Goal: Information Seeking & Learning: Learn about a topic

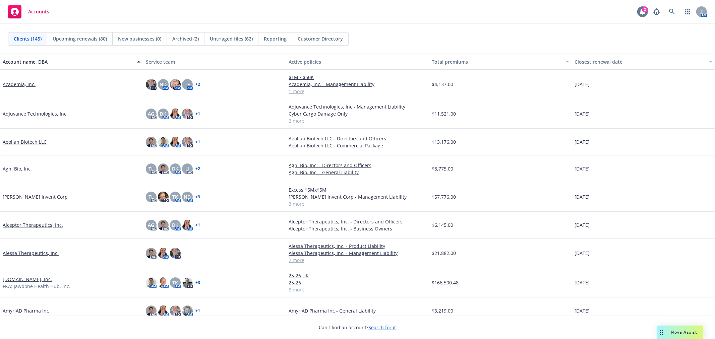
click at [643, 11] on div "2" at bounding box center [642, 11] width 11 height 11
click at [671, 14] on icon at bounding box center [672, 12] width 6 height 6
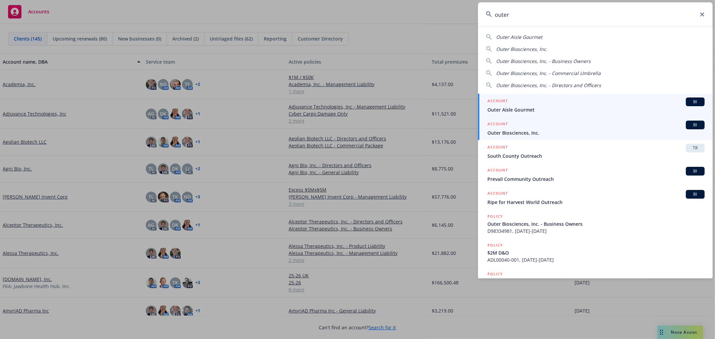
type input "outer"
click at [542, 126] on div "ACCOUNT BI" at bounding box center [595, 125] width 217 height 9
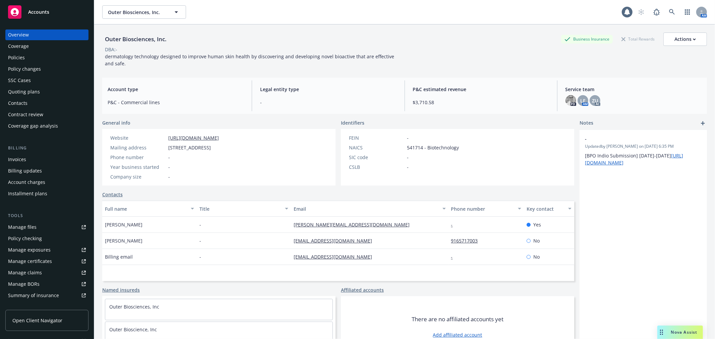
click at [30, 76] on div "SSC Cases" at bounding box center [47, 80] width 78 height 11
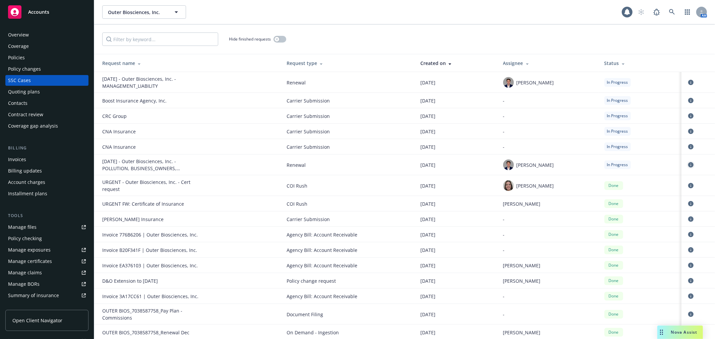
click at [688, 166] on icon "circleInformation" at bounding box center [690, 164] width 5 height 5
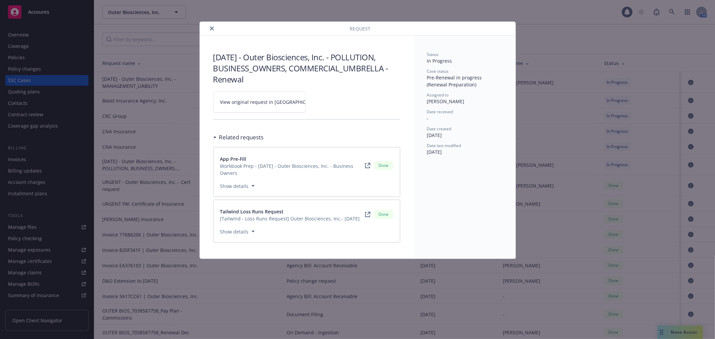
click at [270, 107] on link "View original request in SSC" at bounding box center [259, 101] width 92 height 21
click at [214, 29] on button "close" at bounding box center [212, 28] width 8 height 8
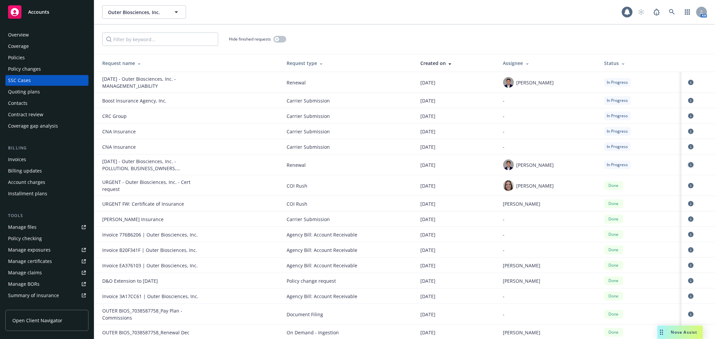
click at [688, 168] on icon "circleInformation" at bounding box center [690, 164] width 5 height 5
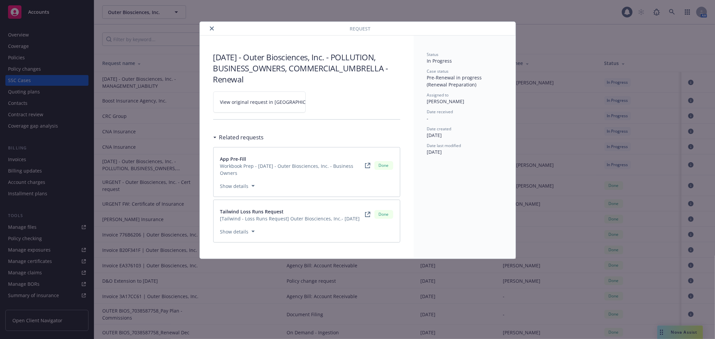
click at [272, 111] on link "View original request in SSC" at bounding box center [259, 101] width 92 height 21
click at [213, 28] on icon "close" at bounding box center [212, 28] width 4 height 4
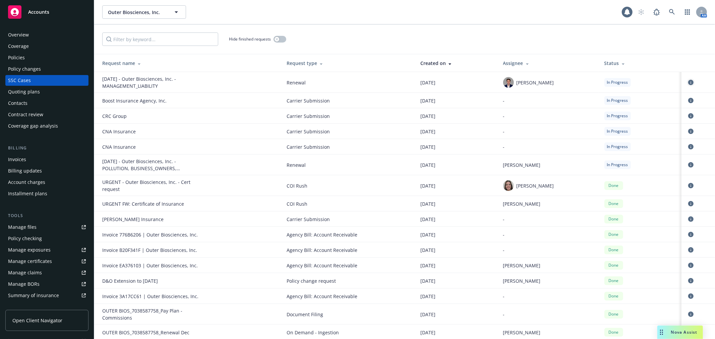
click at [688, 84] on icon "circleInformation" at bounding box center [690, 82] width 5 height 5
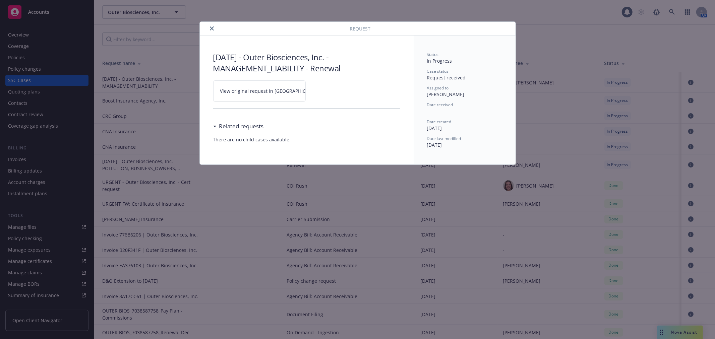
click at [288, 85] on link "View original request in SSC" at bounding box center [259, 90] width 92 height 21
click at [202, 27] on div at bounding box center [275, 28] width 147 height 8
click at [205, 27] on div at bounding box center [275, 28] width 147 height 8
click at [208, 27] on button "close" at bounding box center [212, 28] width 8 height 8
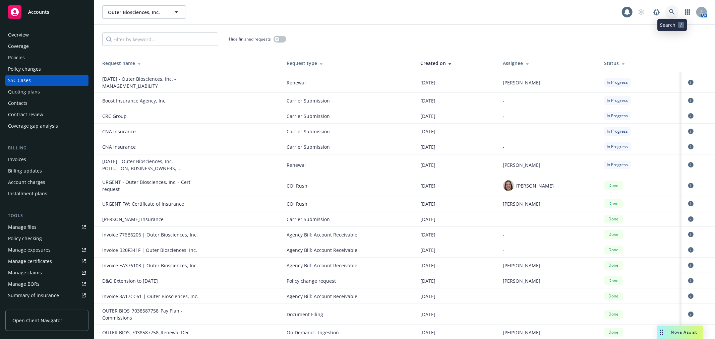
click at [675, 12] on link at bounding box center [671, 11] width 13 height 13
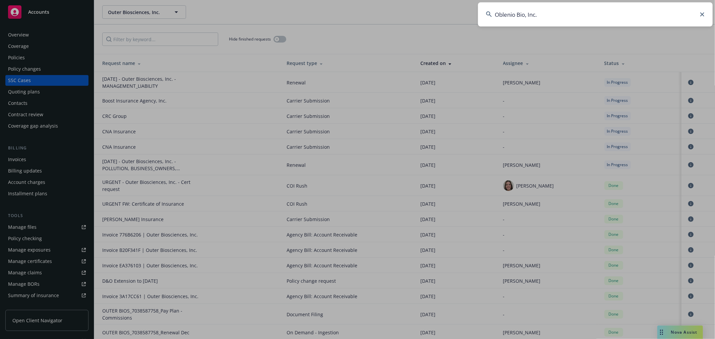
drag, startPoint x: 557, startPoint y: 19, endPoint x: 534, endPoint y: 45, distance: 35.1
click at [538, 42] on div "Oblenio Bio, Inc." at bounding box center [357, 169] width 715 height 339
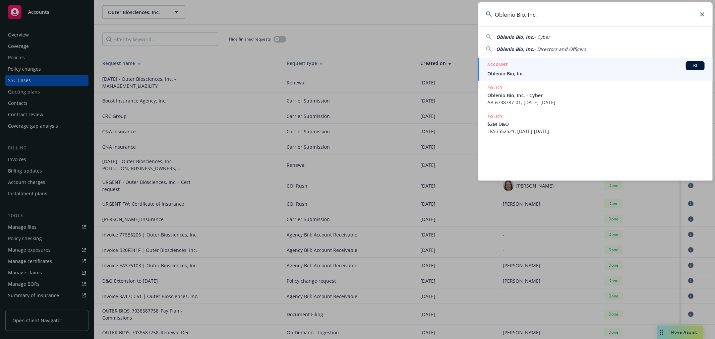
type input "Oblenio Bio, Inc."
click at [532, 68] on div "ACCOUNT BI" at bounding box center [595, 65] width 217 height 9
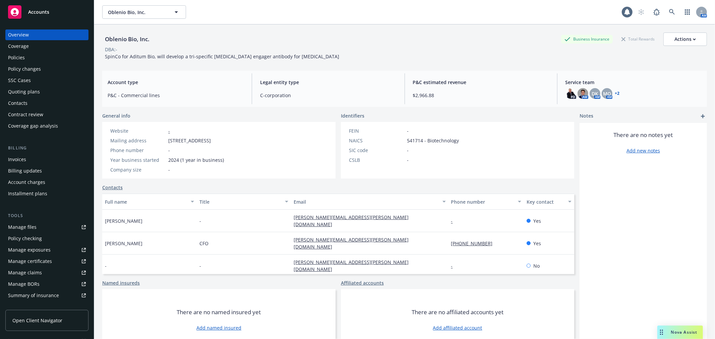
click at [39, 61] on div "Policies" at bounding box center [47, 57] width 78 height 11
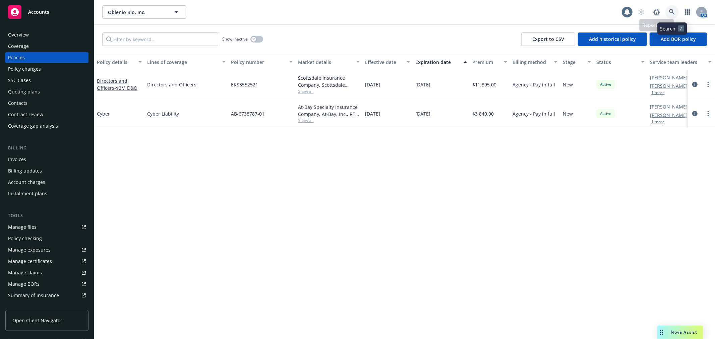
click at [671, 14] on icon at bounding box center [672, 12] width 6 height 6
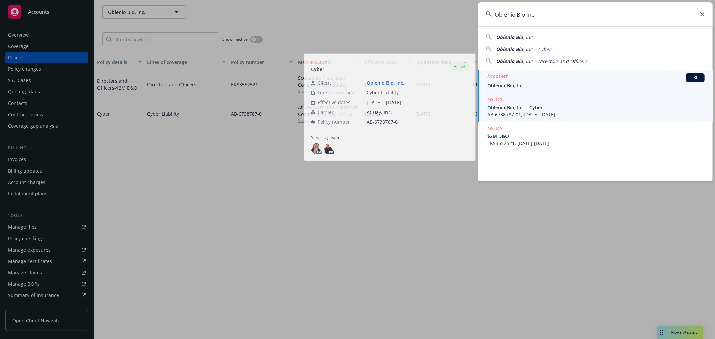
type input "Oblenio Bio Inc"
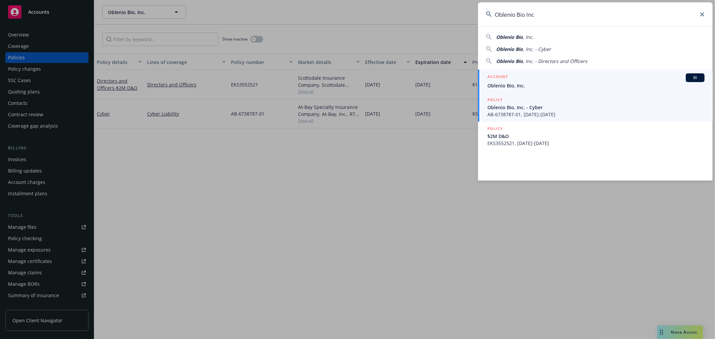
click at [527, 90] on link "ACCOUNT BI Oblenio Bio, Inc." at bounding box center [595, 81] width 235 height 23
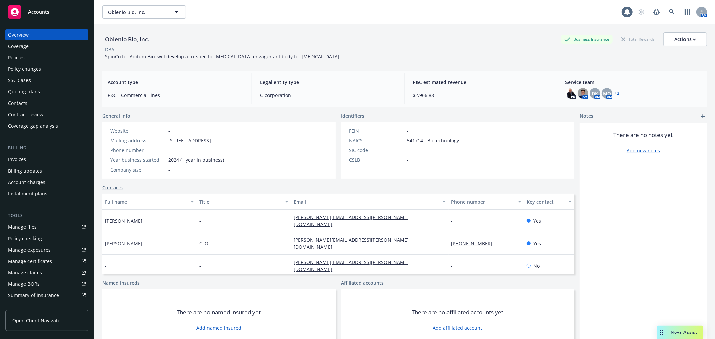
click at [32, 78] on div "SSC Cases" at bounding box center [47, 80] width 78 height 11
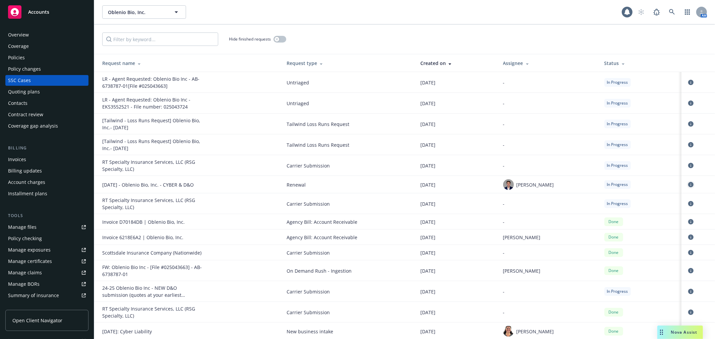
click at [688, 185] on icon "circleInformation" at bounding box center [690, 184] width 5 height 5
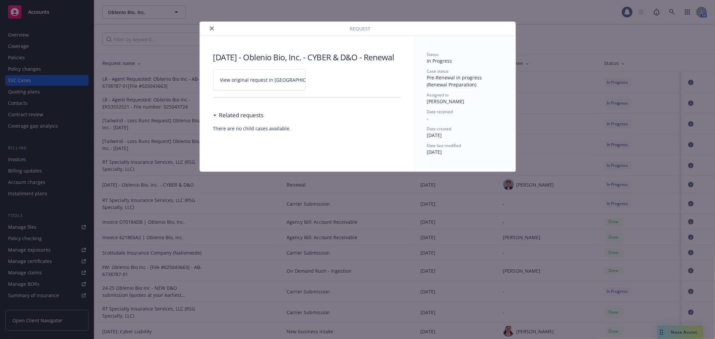
click at [273, 85] on link "View original request in SSC" at bounding box center [259, 79] width 92 height 21
click at [211, 28] on icon "close" at bounding box center [212, 28] width 4 height 4
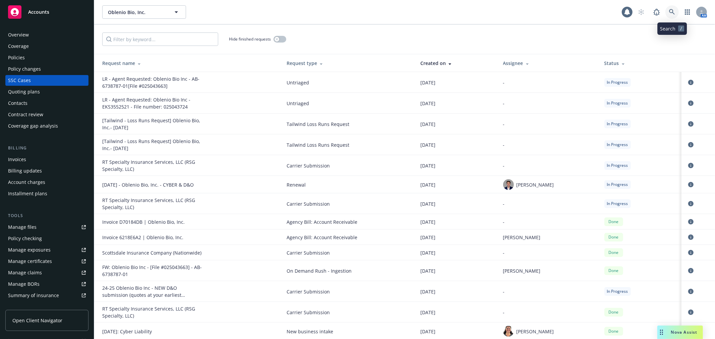
click at [674, 12] on icon at bounding box center [672, 12] width 6 height 6
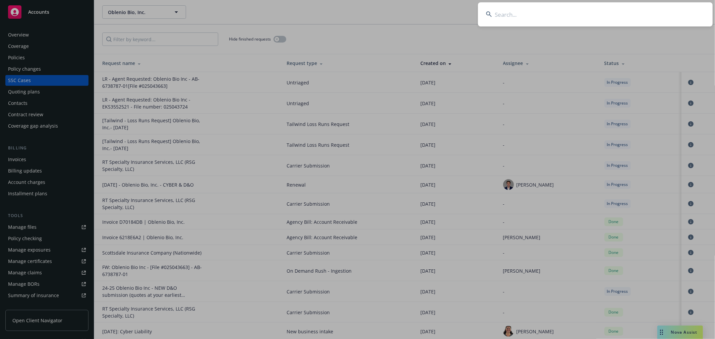
click at [550, 22] on input at bounding box center [595, 14] width 235 height 24
paste input "Rewind, Co."
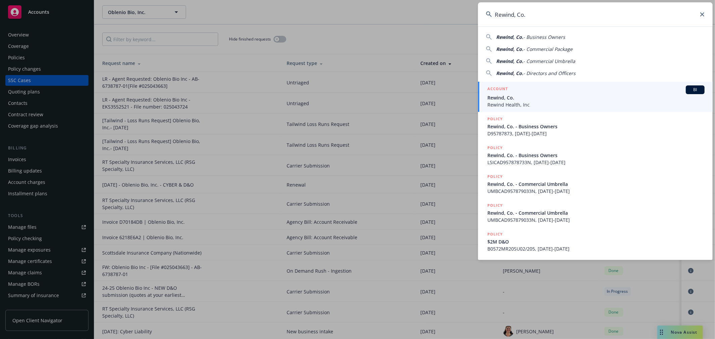
type input "Rewind, Co."
click at [519, 91] on div "ACCOUNT BI" at bounding box center [595, 89] width 217 height 9
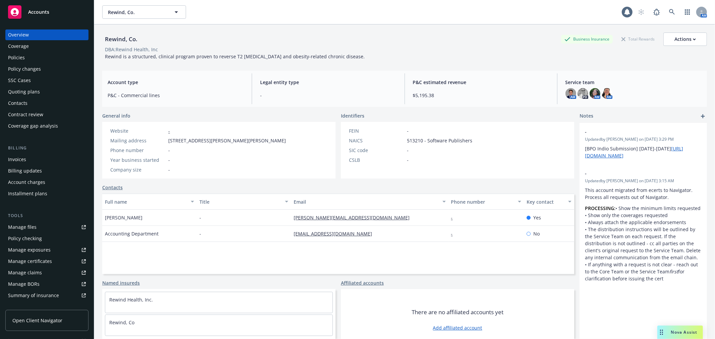
click at [45, 57] on div "Policies" at bounding box center [47, 57] width 78 height 11
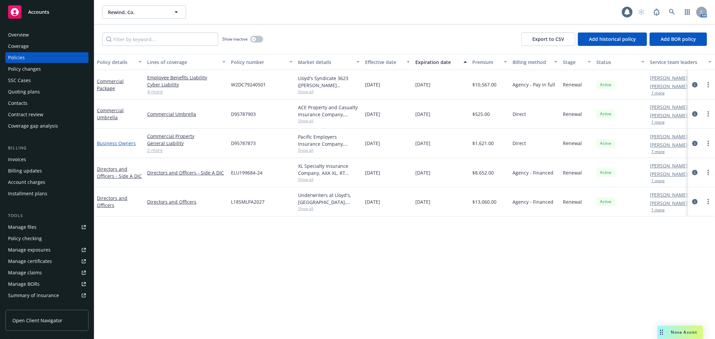
click at [122, 142] on link "Business Owners" at bounding box center [116, 143] width 39 height 6
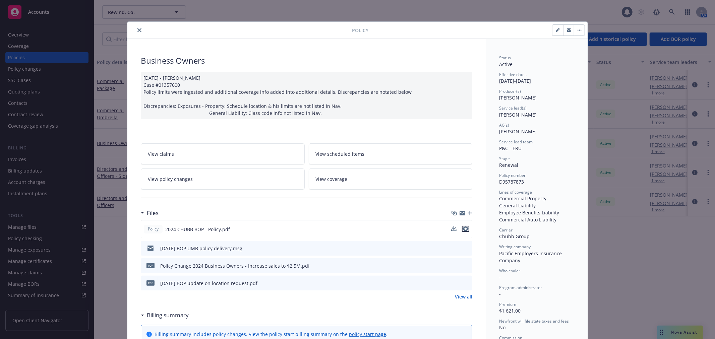
click at [463, 230] on icon "preview file" at bounding box center [465, 229] width 6 height 5
click at [141, 28] on div at bounding box center [241, 30] width 222 height 8
click at [139, 28] on button "close" at bounding box center [139, 30] width 8 height 8
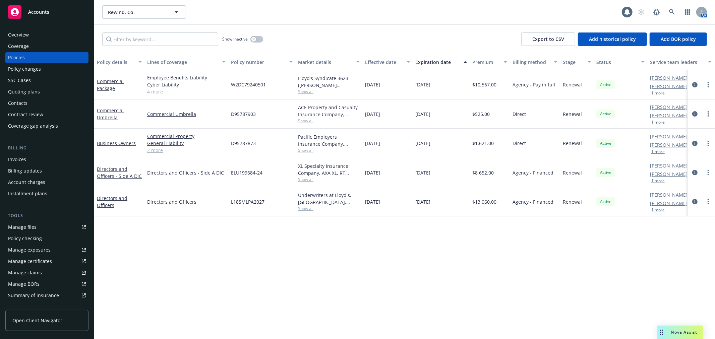
click at [30, 77] on div "SSC Cases" at bounding box center [47, 80] width 78 height 11
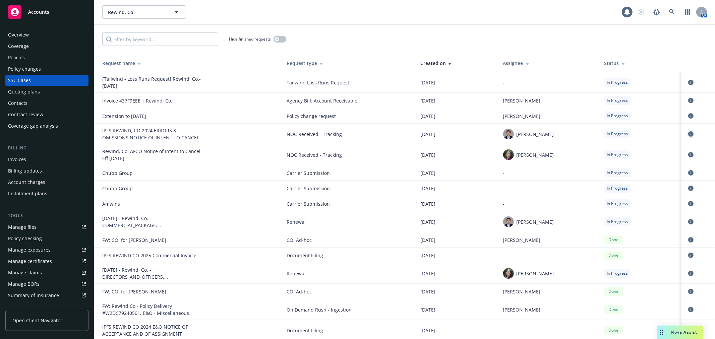
click at [688, 131] on icon "circleInformation" at bounding box center [690, 133] width 5 height 5
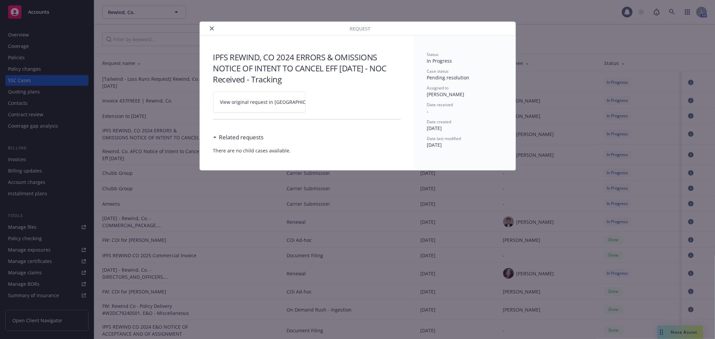
click at [209, 27] on button "close" at bounding box center [212, 28] width 8 height 8
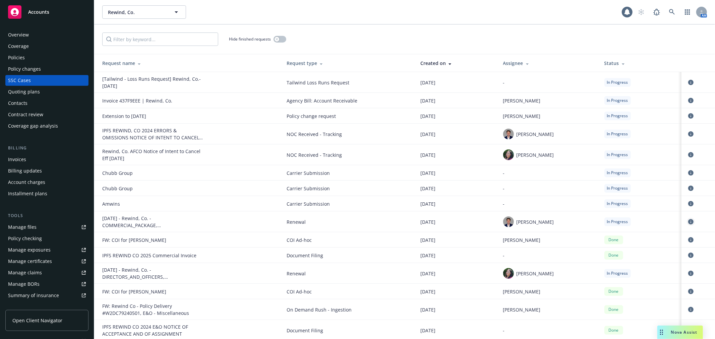
click at [688, 220] on icon "circleInformation" at bounding box center [690, 221] width 5 height 5
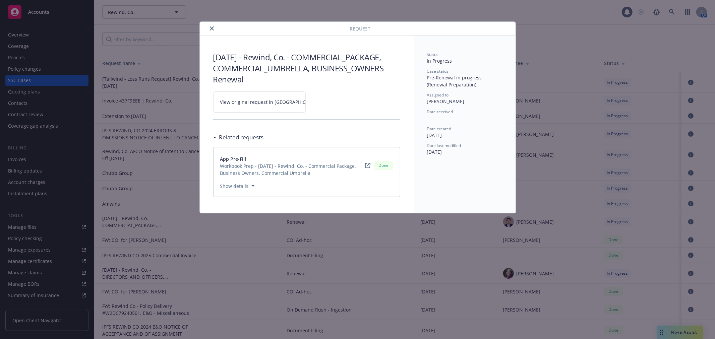
click at [264, 100] on span "View original request in SSC" at bounding box center [271, 102] width 102 height 7
click at [209, 27] on button "close" at bounding box center [212, 28] width 8 height 8
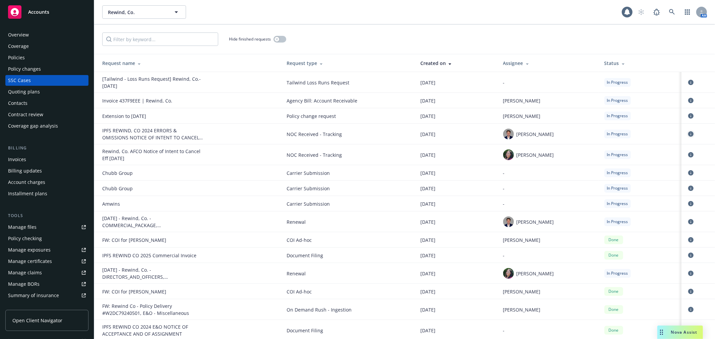
click at [688, 133] on icon "circleInformation" at bounding box center [690, 133] width 5 height 5
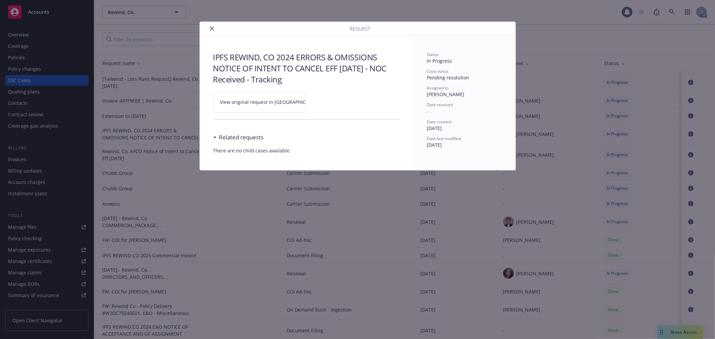
click at [288, 97] on link "View original request in SSC" at bounding box center [259, 101] width 92 height 21
click at [214, 29] on button "close" at bounding box center [212, 28] width 8 height 8
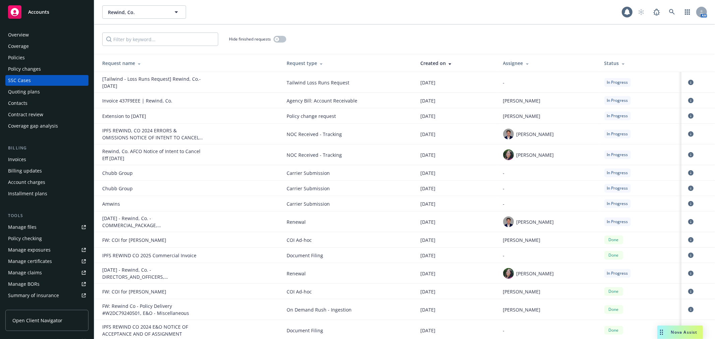
click at [35, 163] on div "Invoices" at bounding box center [47, 159] width 78 height 11
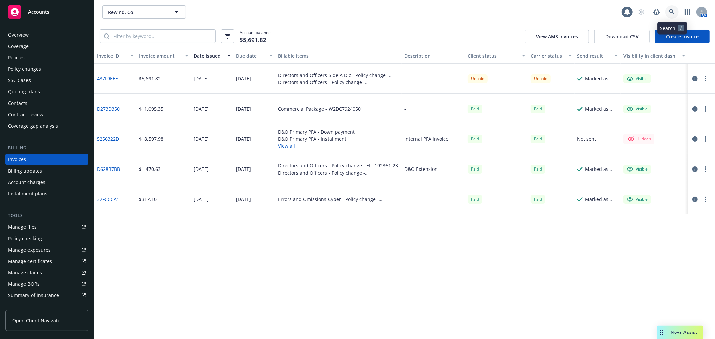
click at [674, 11] on icon at bounding box center [672, 12] width 6 height 6
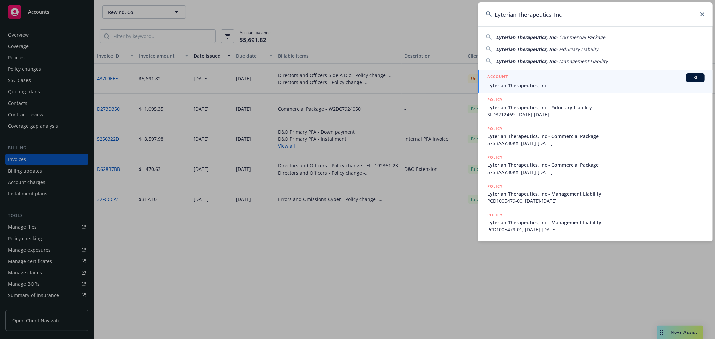
type input "Lyterian Therapeutics, Inc"
click at [538, 81] on div "ACCOUNT BI" at bounding box center [595, 77] width 217 height 9
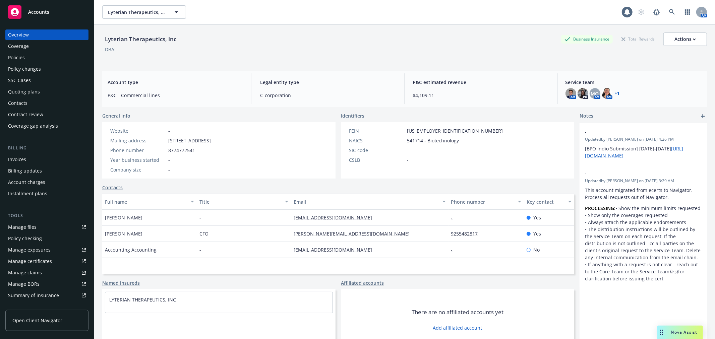
click at [33, 95] on div "Quoting plans" at bounding box center [24, 91] width 32 height 11
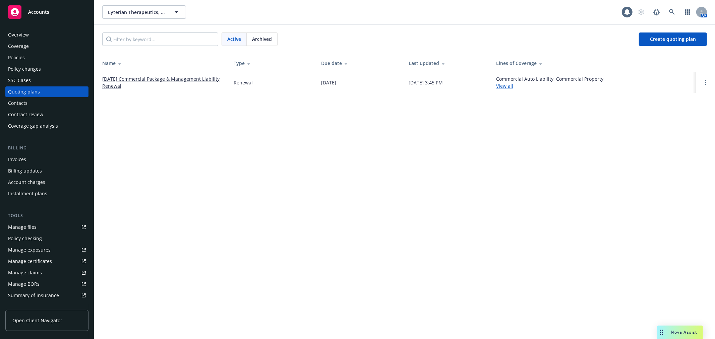
click at [258, 41] on span "Archived" at bounding box center [262, 39] width 20 height 7
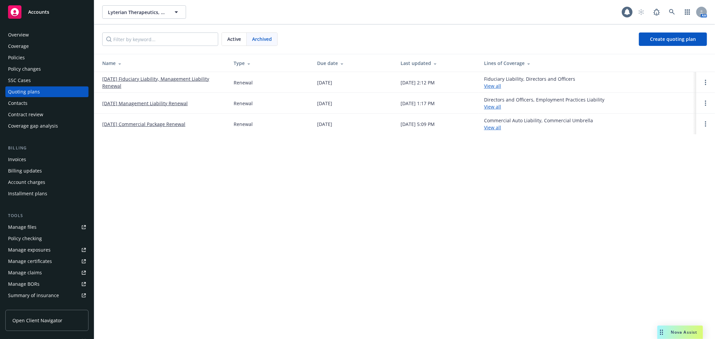
click at [245, 37] on div "Active" at bounding box center [234, 39] width 25 height 13
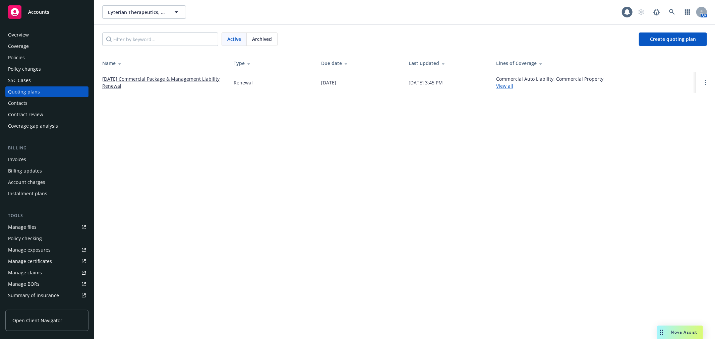
click at [162, 77] on link "12/21/25 Commercial Package & Management Liability Renewal" at bounding box center [162, 82] width 121 height 14
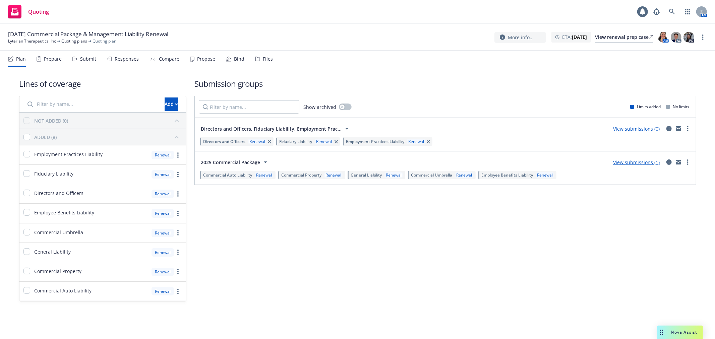
click at [255, 54] on div "Files" at bounding box center [264, 59] width 18 height 16
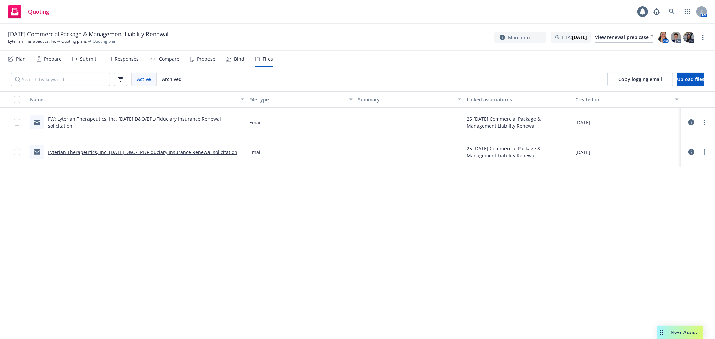
click at [15, 57] on div "Plan" at bounding box center [17, 59] width 18 height 16
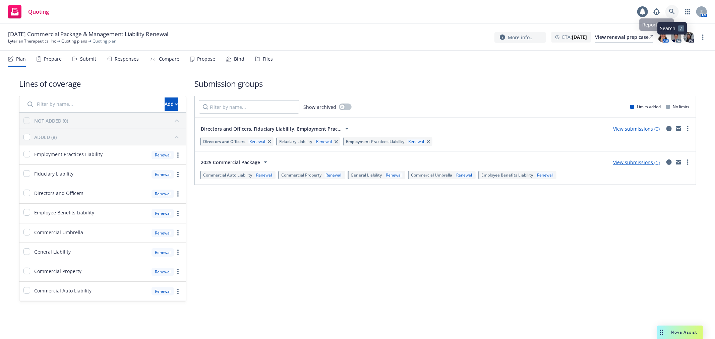
click at [669, 9] on icon at bounding box center [672, 12] width 6 height 6
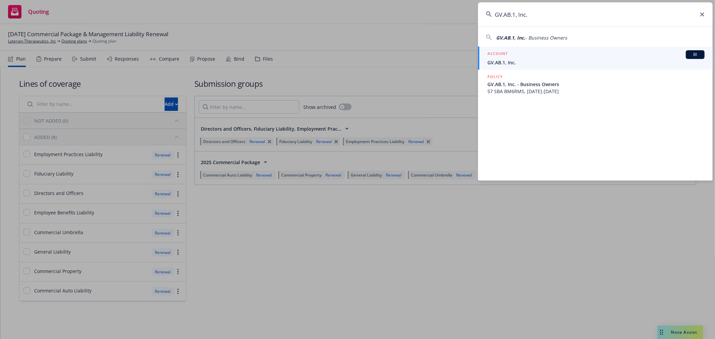
type input "GV.AB.1, Inc."
click at [505, 52] on h5 "ACCOUNT" at bounding box center [497, 54] width 20 height 8
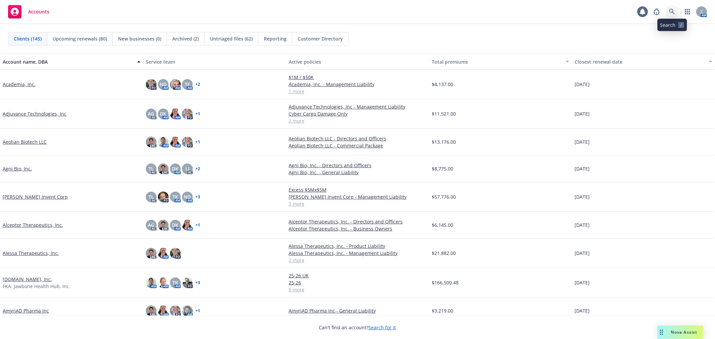
click at [677, 10] on link at bounding box center [671, 11] width 13 height 13
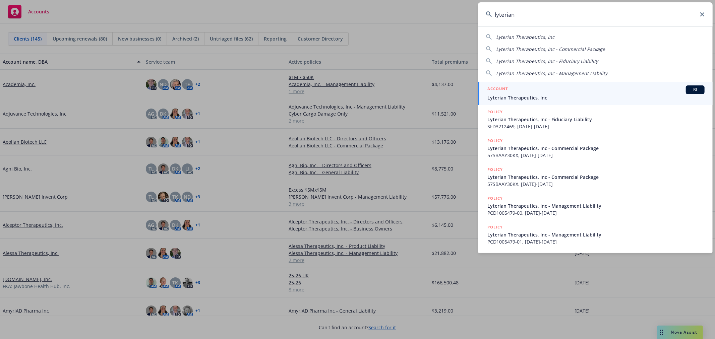
type input "lyterian"
click at [524, 102] on link "ACCOUNT BI Lyterian Therapeutics, Inc" at bounding box center [595, 93] width 235 height 23
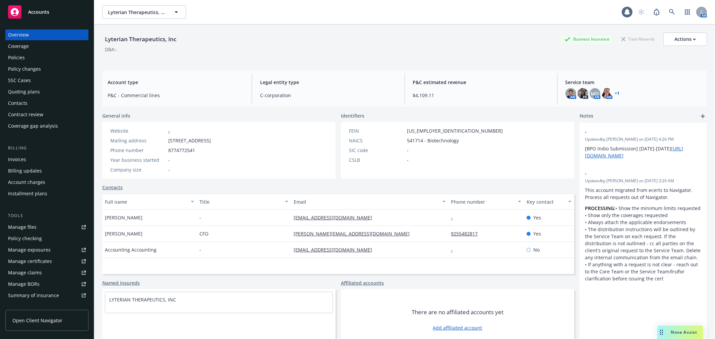
click at [48, 60] on div "Policies" at bounding box center [47, 57] width 78 height 11
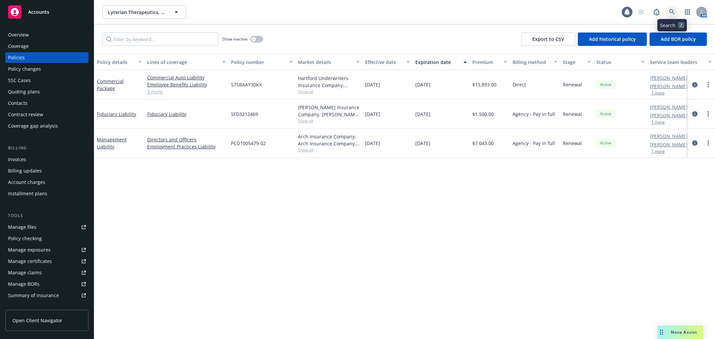
click at [675, 10] on link at bounding box center [671, 11] width 13 height 13
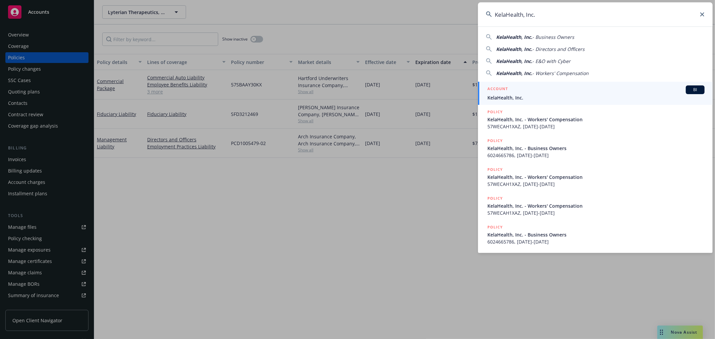
type input "KelaHealth, Inc."
click at [511, 98] on span "KelaHealth, Inc." at bounding box center [595, 97] width 217 height 7
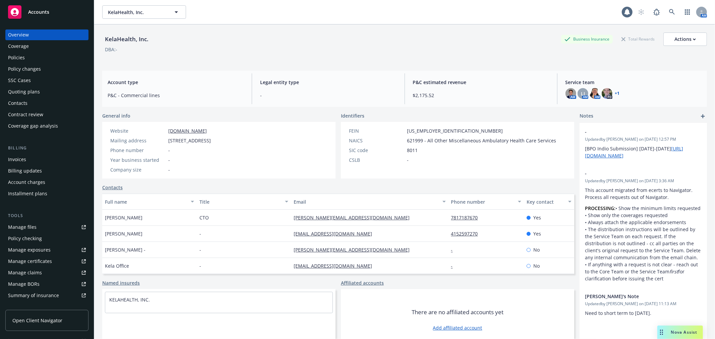
click at [59, 56] on div "Policies" at bounding box center [47, 57] width 78 height 11
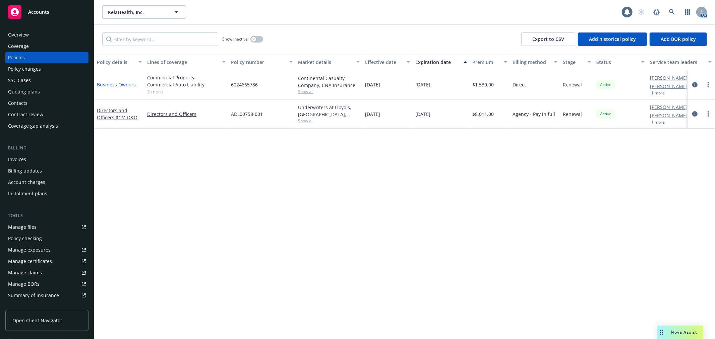
click at [119, 84] on link "Business Owners" at bounding box center [116, 84] width 39 height 6
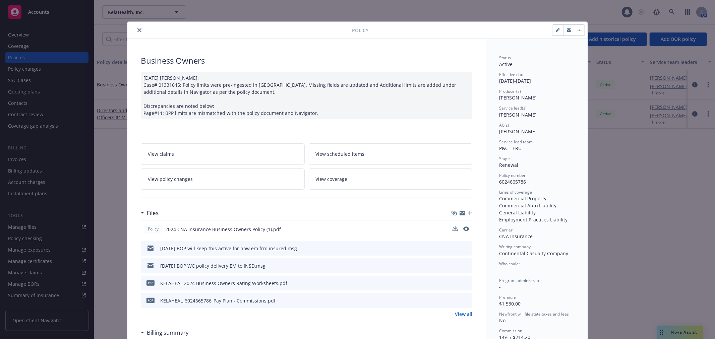
click at [463, 231] on button at bounding box center [466, 229] width 6 height 7
click at [462, 228] on icon "preview file" at bounding box center [465, 229] width 6 height 5
click at [138, 29] on icon "close" at bounding box center [139, 30] width 4 height 4
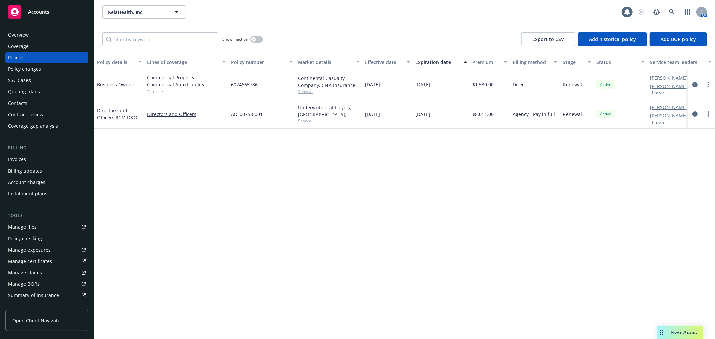
click at [58, 82] on div "SSC Cases" at bounding box center [47, 80] width 78 height 11
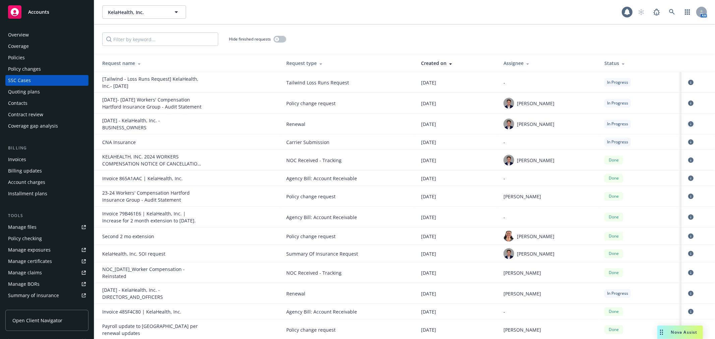
click at [688, 125] on icon "circleInformation" at bounding box center [690, 123] width 5 height 5
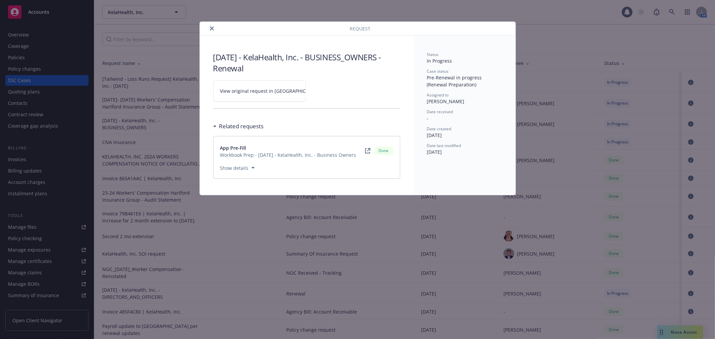
click at [282, 81] on link "View original request in SSC" at bounding box center [259, 90] width 92 height 21
click at [209, 29] on button "close" at bounding box center [212, 28] width 8 height 8
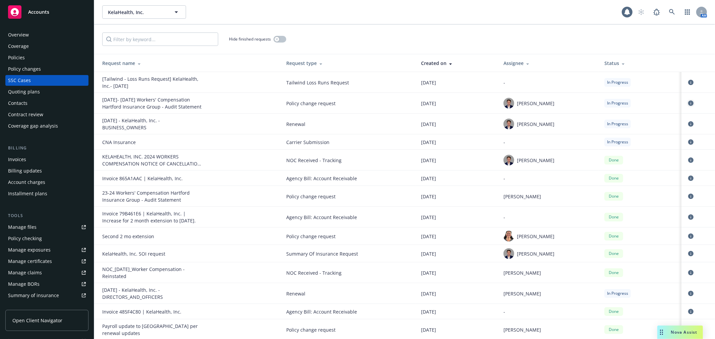
click at [688, 103] on icon "circleInformation" at bounding box center [690, 103] width 5 height 5
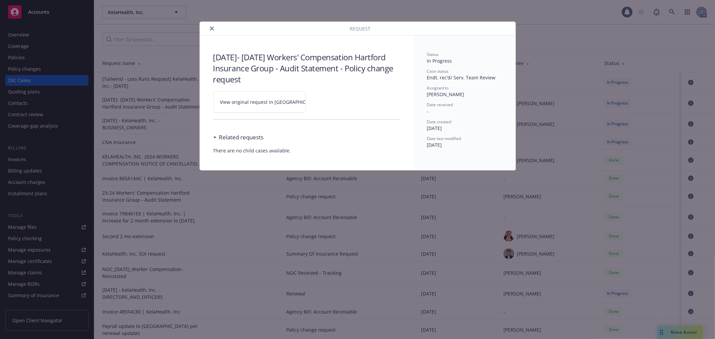
click at [271, 102] on span "View original request in SSC" at bounding box center [271, 102] width 102 height 7
click at [213, 29] on icon "close" at bounding box center [212, 28] width 4 height 4
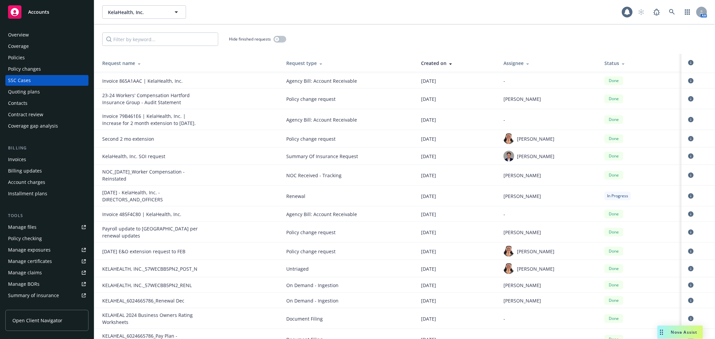
scroll to position [80, 0]
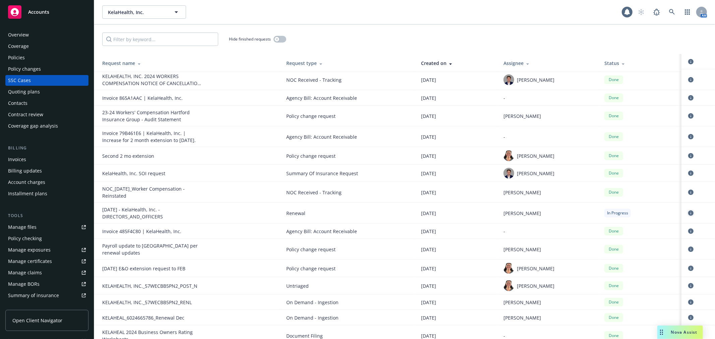
click at [688, 210] on icon "circleInformation" at bounding box center [690, 212] width 5 height 5
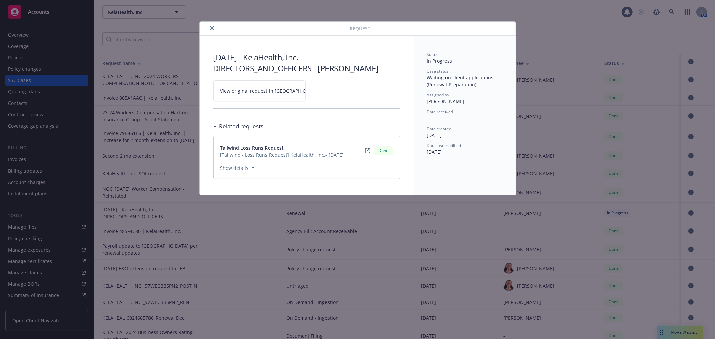
click at [260, 85] on link "View original request in SSC" at bounding box center [259, 90] width 92 height 21
click at [211, 28] on icon "close" at bounding box center [212, 28] width 4 height 4
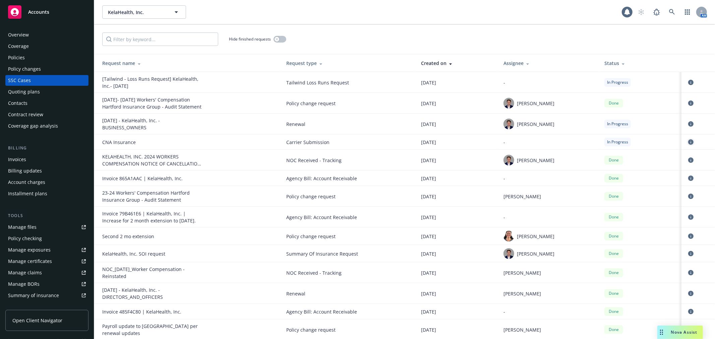
click at [688, 141] on icon "circleInformation" at bounding box center [690, 141] width 5 height 5
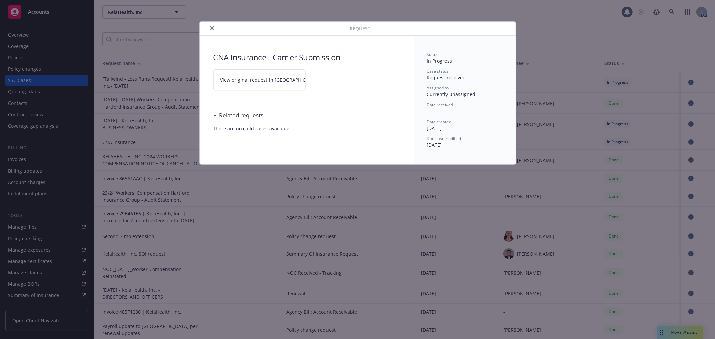
click at [203, 57] on div "CNA Insurance - Carrier Submission View original request in SSC Related request…" at bounding box center [307, 92] width 214 height 113
click at [236, 79] on span "View original request in SSC" at bounding box center [271, 79] width 102 height 7
click at [210, 27] on icon "close" at bounding box center [212, 28] width 4 height 4
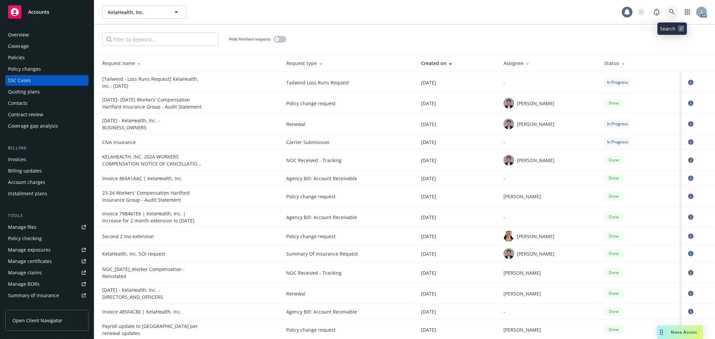
click at [675, 11] on link at bounding box center [671, 11] width 13 height 13
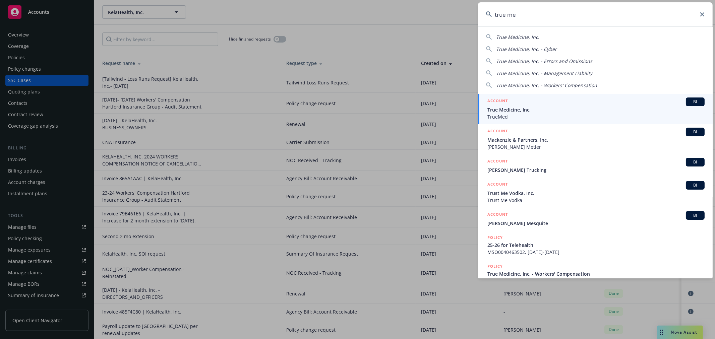
type input "true me"
click at [522, 102] on div "ACCOUNT BI" at bounding box center [595, 102] width 217 height 9
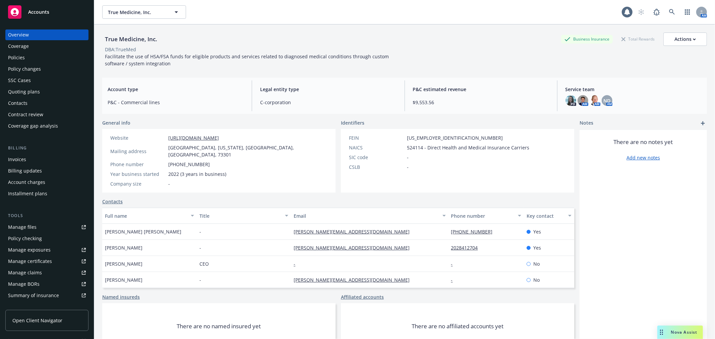
click at [38, 86] on div "Quoting plans" at bounding box center [24, 91] width 32 height 11
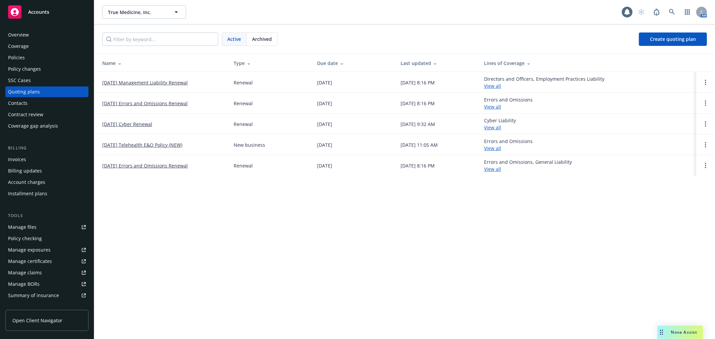
click at [149, 126] on link "[DATE] Cyber Renewal" at bounding box center [127, 124] width 50 height 7
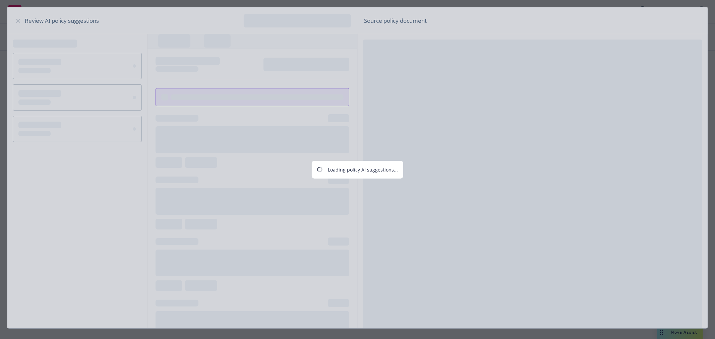
click at [257, 61] on div "Loading policy AI suggestions..." at bounding box center [357, 169] width 715 height 339
click at [12, 20] on div "Loading policy AI suggestions..." at bounding box center [357, 169] width 715 height 339
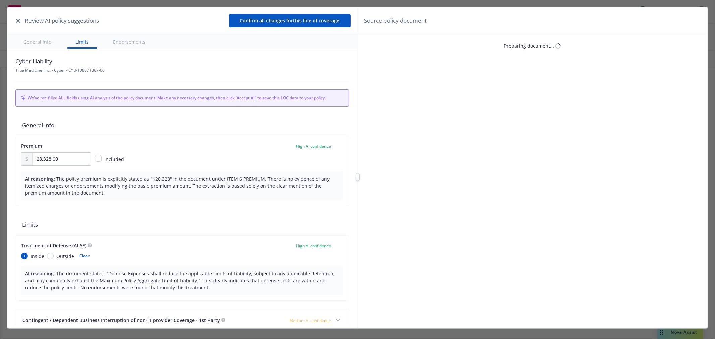
click at [17, 17] on button "button" at bounding box center [18, 21] width 8 height 8
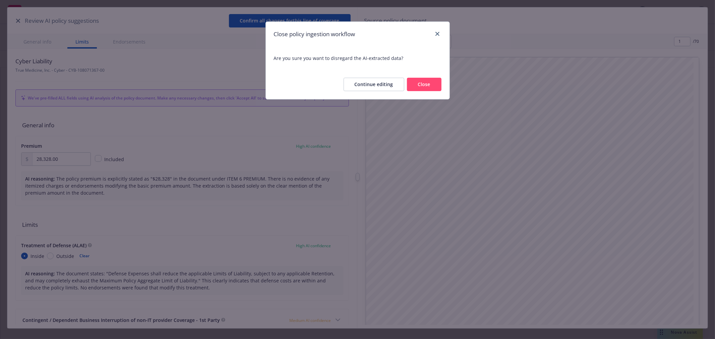
click at [427, 90] on button "Close" at bounding box center [424, 84] width 35 height 13
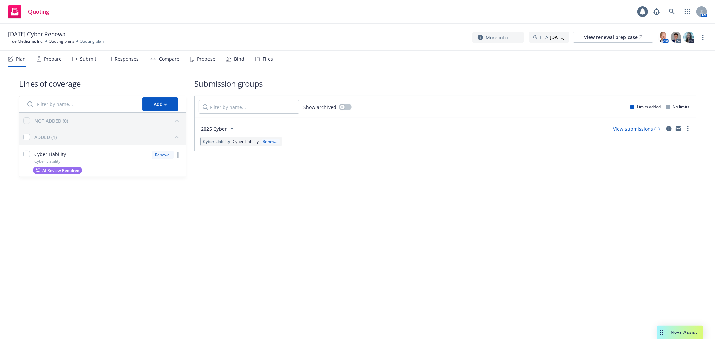
click at [268, 59] on div "Files" at bounding box center [268, 58] width 10 height 5
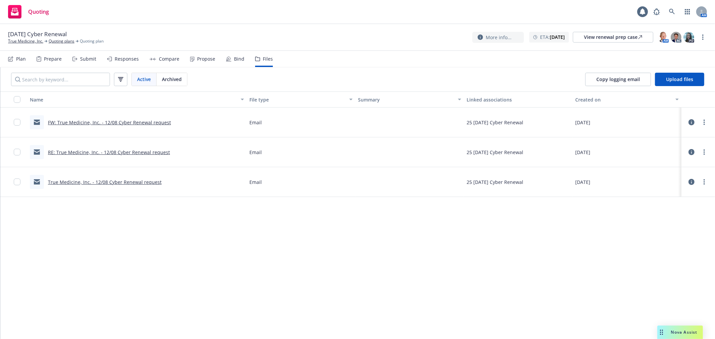
click at [116, 121] on link "FW: True Medicine, Inc. - 12/08 Cyber Renewal request" at bounding box center [109, 122] width 123 height 6
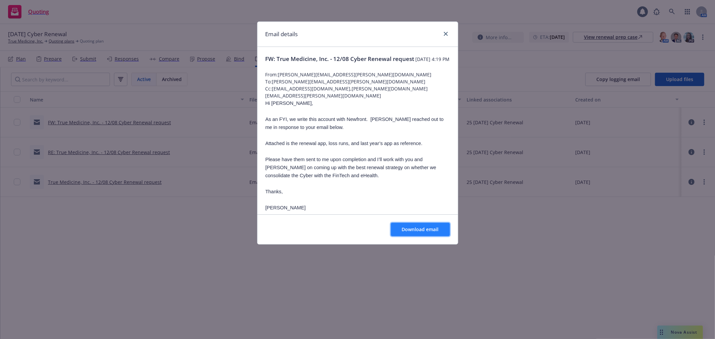
click at [416, 233] on button "Download email" at bounding box center [420, 229] width 59 height 13
click at [447, 34] on link "close" at bounding box center [446, 34] width 8 height 8
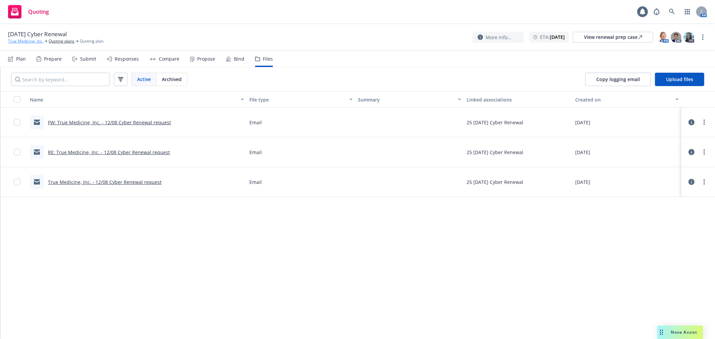
click at [34, 43] on link "True Medicine, Inc." at bounding box center [25, 41] width 35 height 6
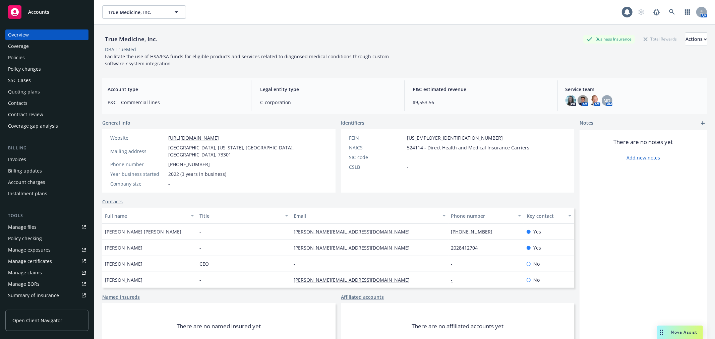
click at [31, 82] on div "SSC Cases" at bounding box center [47, 80] width 78 height 11
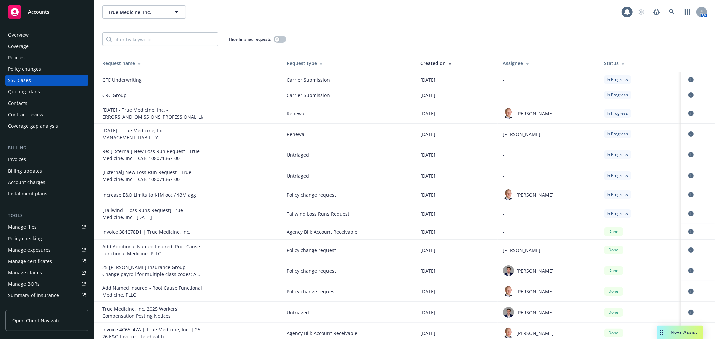
click at [46, 92] on div "Quoting plans" at bounding box center [47, 91] width 78 height 11
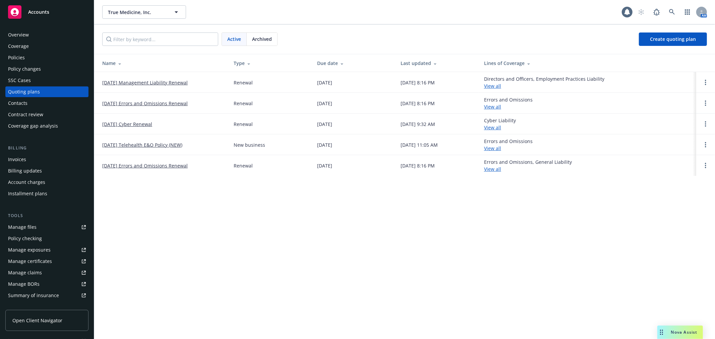
click at [149, 126] on link "[DATE] Cyber Renewal" at bounding box center [127, 124] width 50 height 7
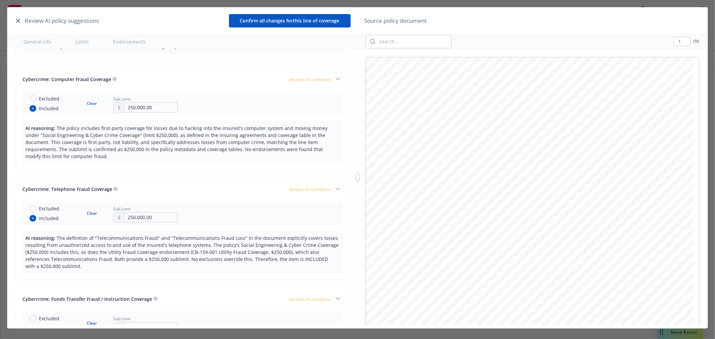
scroll to position [745, 0]
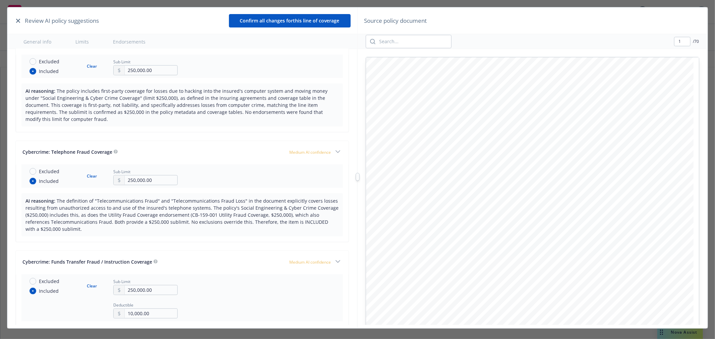
click at [21, 19] on button "button" at bounding box center [18, 21] width 8 height 8
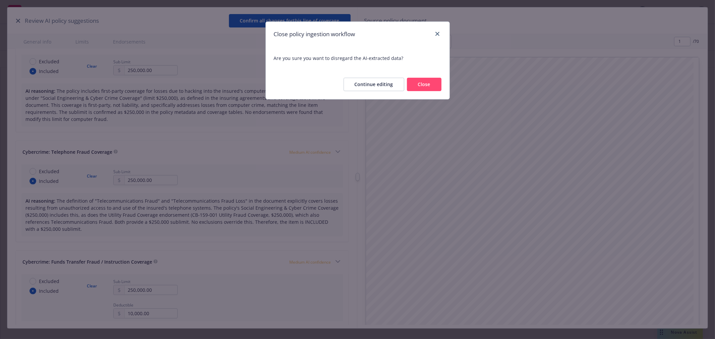
click at [420, 85] on button "Close" at bounding box center [424, 84] width 35 height 13
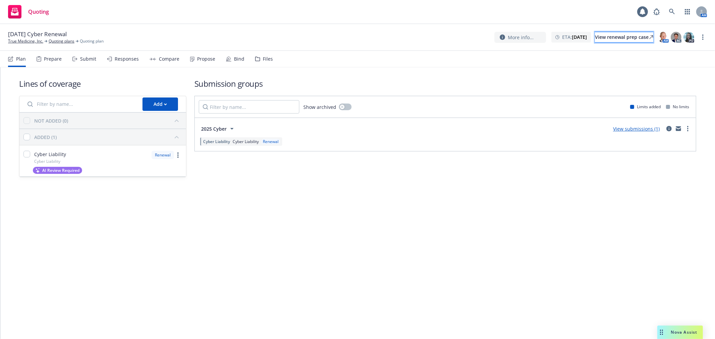
click at [649, 36] on icon at bounding box center [651, 37] width 4 height 4
click at [39, 13] on span "Quoting" at bounding box center [38, 11] width 21 height 5
click at [26, 40] on link "True Medicine, Inc." at bounding box center [25, 41] width 35 height 6
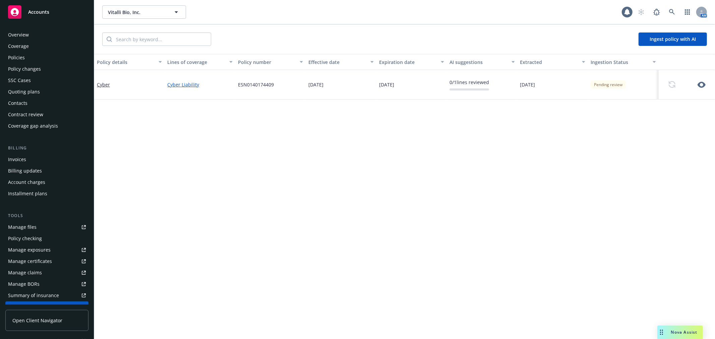
scroll to position [120, 0]
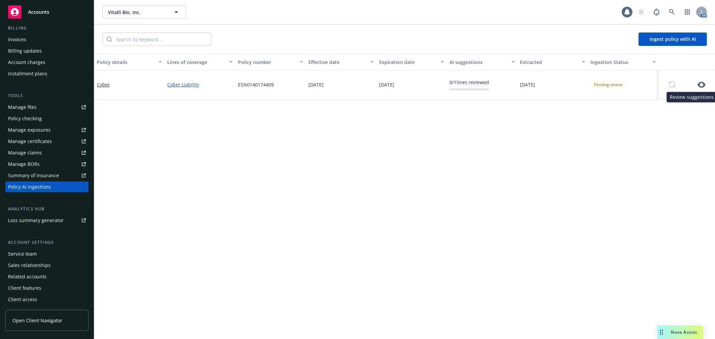
click at [702, 86] on icon "button" at bounding box center [701, 85] width 8 height 6
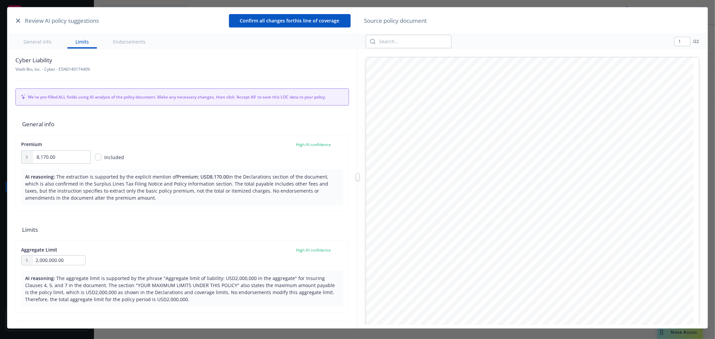
scroll to position [0, 0]
click at [101, 158] on input "checkbox" at bounding box center [98, 158] width 7 height 7
checkbox input "true"
click at [101, 157] on input "checkbox" at bounding box center [98, 158] width 7 height 7
checkbox input "false"
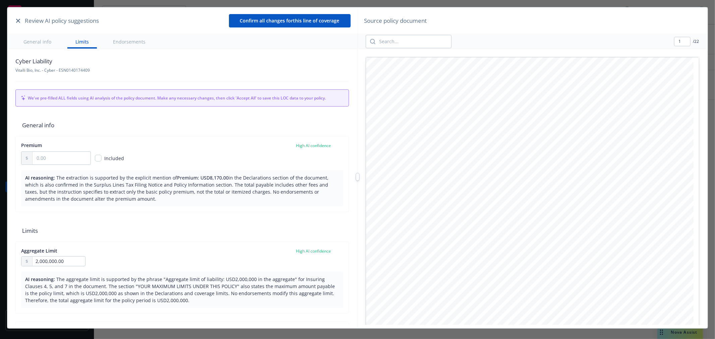
click at [17, 19] on icon "button" at bounding box center [18, 21] width 4 height 4
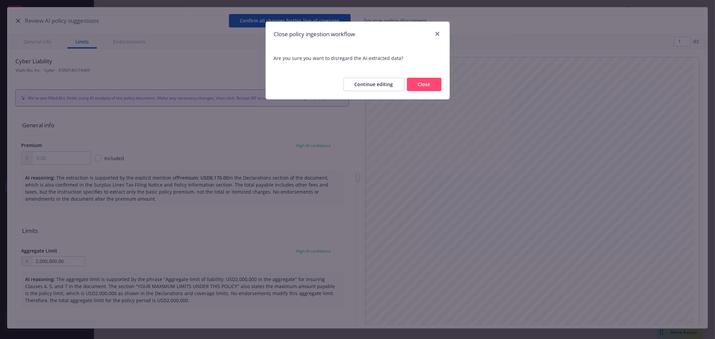
click at [421, 85] on button "Close" at bounding box center [424, 84] width 35 height 13
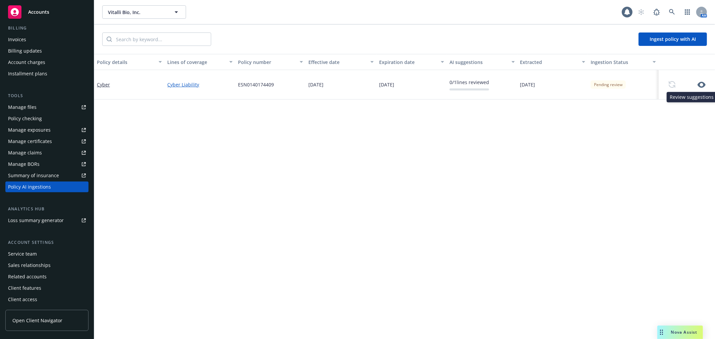
click at [702, 87] on icon "button" at bounding box center [701, 85] width 8 height 6
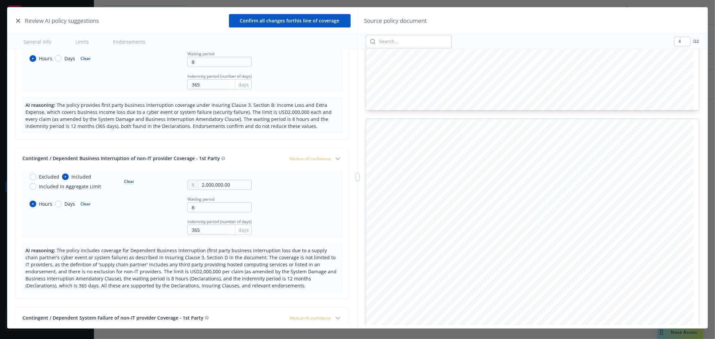
scroll to position [1415, 0]
drag, startPoint x: 107, startPoint y: 155, endPoint x: 395, endPoint y: 142, distance: 288.5
click at [76, 155] on div "Contingent / Dependent Business Interruption of non-IT provider Coverage - 1st …" at bounding box center [152, 158] width 261 height 7
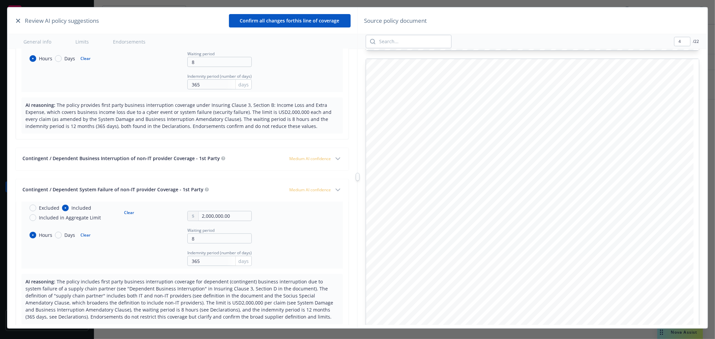
type input "3"
click at [233, 184] on button "Contingent / Dependent System Failure of non-IT provider Coverage - 1st Party M…" at bounding box center [182, 190] width 332 height 22
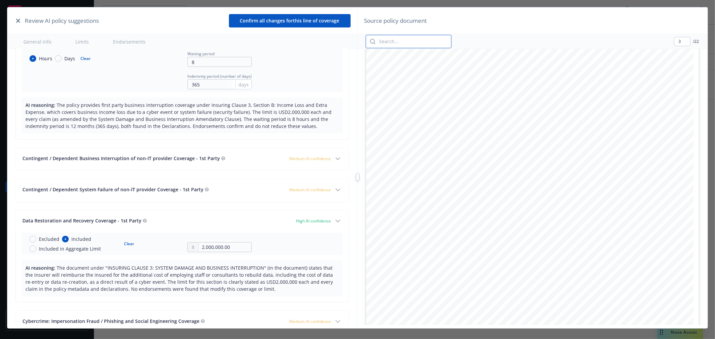
click at [396, 44] on input "search" at bounding box center [413, 41] width 76 height 13
click at [399, 42] on input "search" at bounding box center [413, 41] width 76 height 13
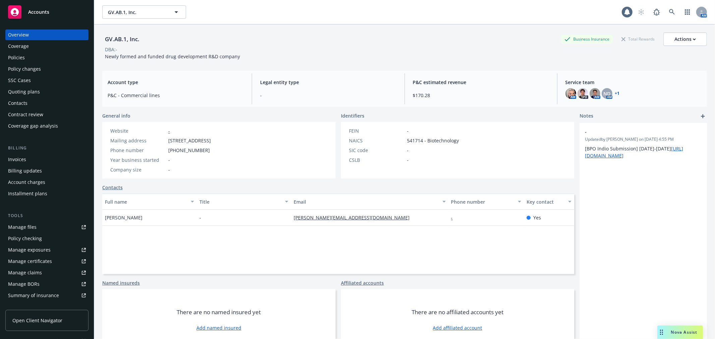
click at [42, 57] on div "Policies" at bounding box center [47, 57] width 78 height 11
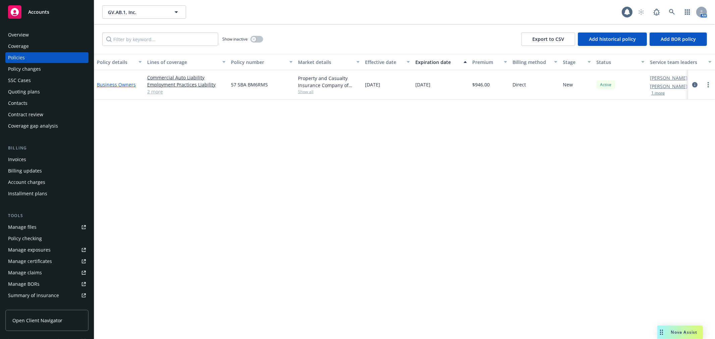
click at [122, 82] on link "Business Owners" at bounding box center [116, 84] width 39 height 6
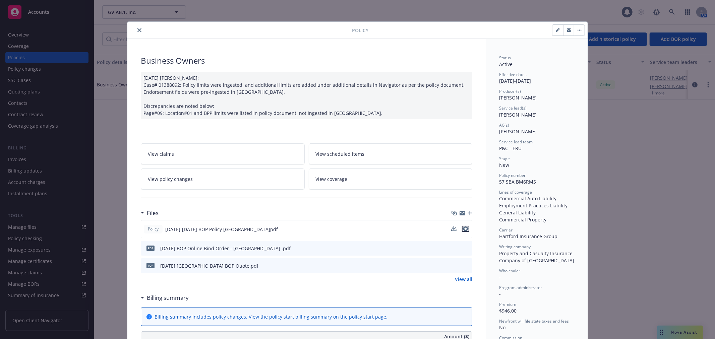
click at [463, 229] on icon "preview file" at bounding box center [465, 229] width 6 height 5
drag, startPoint x: 132, startPoint y: 34, endPoint x: 141, endPoint y: 27, distance: 10.7
click at [132, 34] on div at bounding box center [241, 30] width 222 height 8
click at [131, 32] on div at bounding box center [241, 30] width 222 height 8
click at [135, 30] on button "close" at bounding box center [139, 30] width 8 height 8
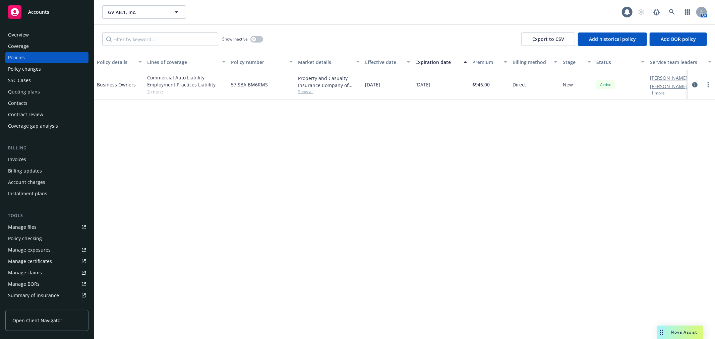
click at [41, 89] on div "Quoting plans" at bounding box center [47, 91] width 78 height 11
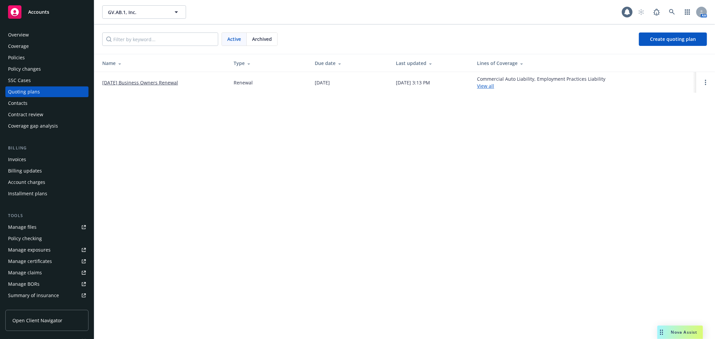
click at [129, 83] on link "12/12/25 Business Owners Renewal" at bounding box center [140, 82] width 76 height 7
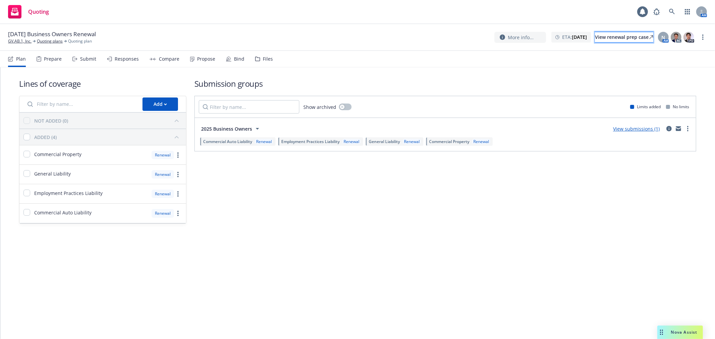
click at [608, 35] on div "View renewal prep case" at bounding box center [624, 37] width 58 height 10
click at [671, 11] on icon at bounding box center [672, 12] width 6 height 6
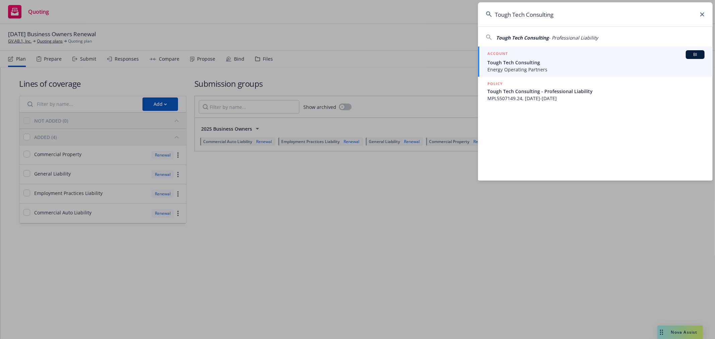
type input "Tough Tech Consulting"
click at [533, 66] on span "Energy Operating Partners" at bounding box center [595, 69] width 217 height 7
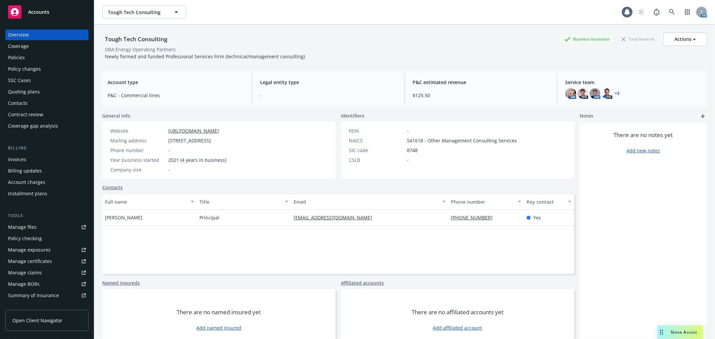
click at [35, 92] on div "Quoting plans" at bounding box center [24, 91] width 32 height 11
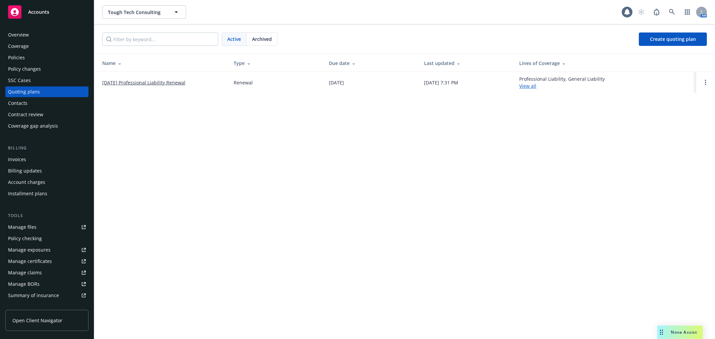
click at [151, 82] on link "[DATE] Professional Liability Renewal" at bounding box center [143, 82] width 83 height 7
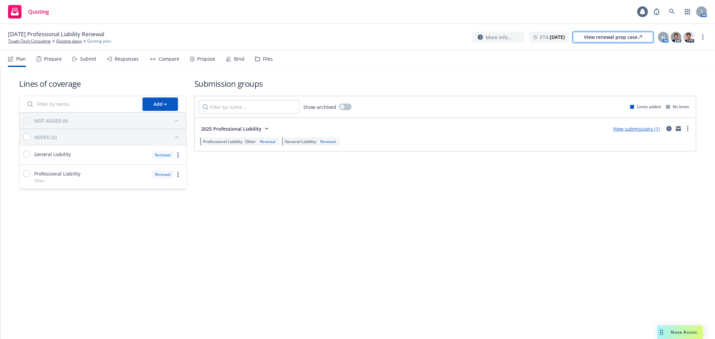
click at [619, 35] on div "View renewal prep case" at bounding box center [613, 37] width 58 height 10
drag, startPoint x: 262, startPoint y: 57, endPoint x: 237, endPoint y: 97, distance: 46.9
click at [263, 57] on div "Files" at bounding box center [268, 58] width 10 height 5
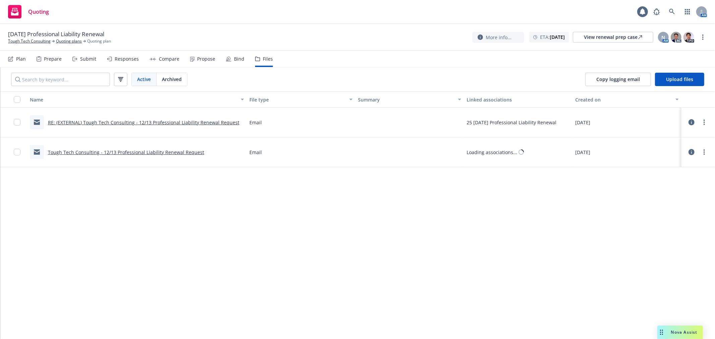
click at [131, 121] on link "RE: (EXTERNAL) Tough Tech Consulting - 12/13 Professional Liability Renewal Req…" at bounding box center [143, 122] width 191 height 6
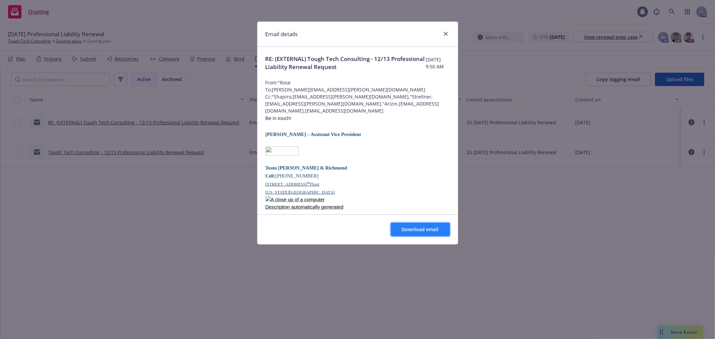
click at [415, 229] on span "Download email" at bounding box center [420, 229] width 37 height 6
drag, startPoint x: 352, startPoint y: 65, endPoint x: 359, endPoint y: 62, distance: 7.4
click at [352, 65] on span "RE: (EXTERNAL) Tough Tech Consulting - 12/13 Professional Liability Renewal Req…" at bounding box center [345, 63] width 161 height 16
drag, startPoint x: 370, startPoint y: 58, endPoint x: 309, endPoint y: 57, distance: 61.0
click at [309, 57] on span "RE: (EXTERNAL) Tough Tech Consulting - 12/13 Professional Liability Renewal Req…" at bounding box center [345, 63] width 161 height 16
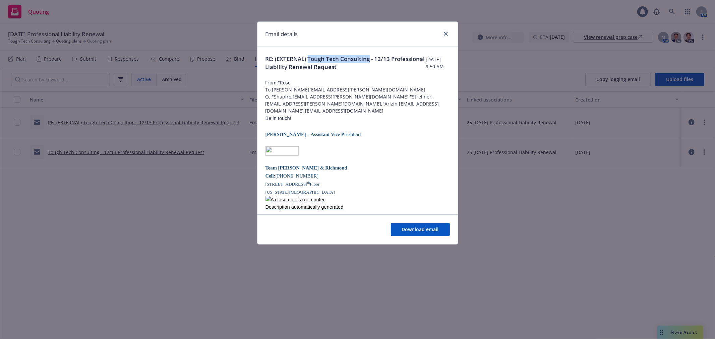
copy span "Tough Tech Consulting"
click at [451, 34] on div "Email details" at bounding box center [357, 34] width 200 height 25
click at [441, 36] on div at bounding box center [444, 34] width 11 height 9
click at [452, 32] on div "Email details" at bounding box center [357, 34] width 200 height 25
click at [445, 34] on icon "close" at bounding box center [446, 34] width 4 height 4
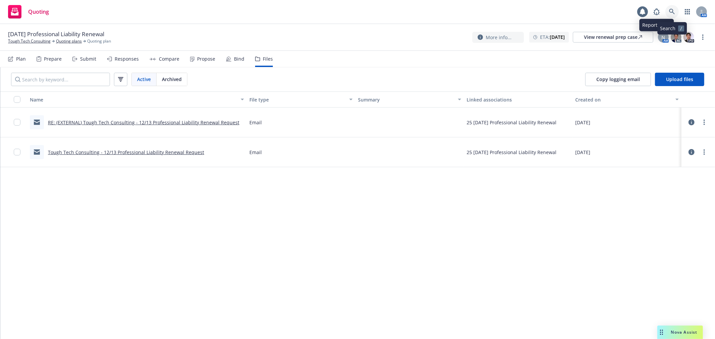
click at [669, 7] on link at bounding box center [671, 11] width 13 height 13
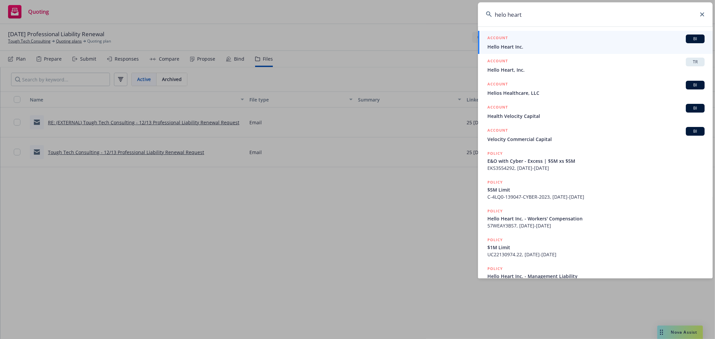
type input "helo heart"
click at [548, 49] on span "Hello Heart Inc." at bounding box center [595, 46] width 217 height 7
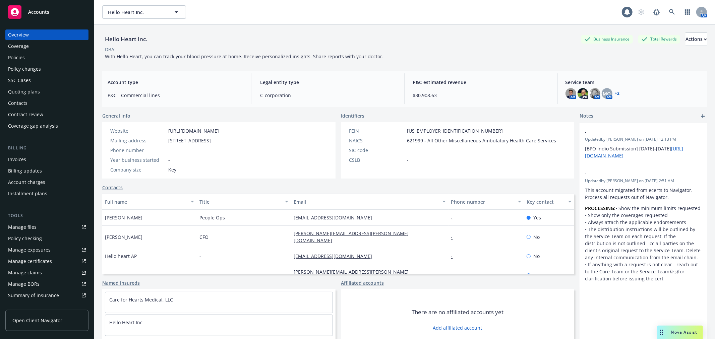
click at [35, 51] on div "Coverage" at bounding box center [47, 46] width 78 height 11
click at [49, 60] on div "Policies" at bounding box center [47, 57] width 78 height 11
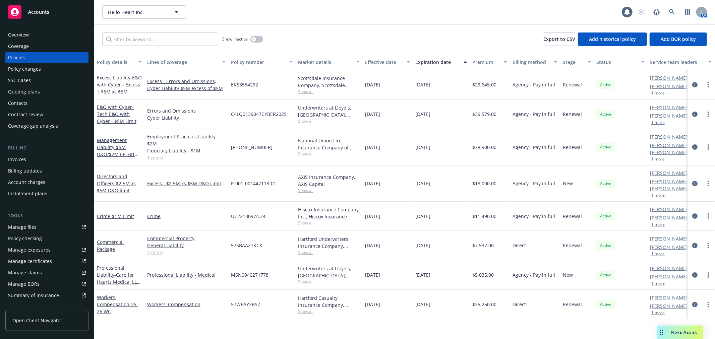
click at [276, 8] on div "Hello Heart Inc. Hello Heart Inc." at bounding box center [361, 11] width 519 height 13
click at [258, 40] on button "button" at bounding box center [256, 39] width 13 height 7
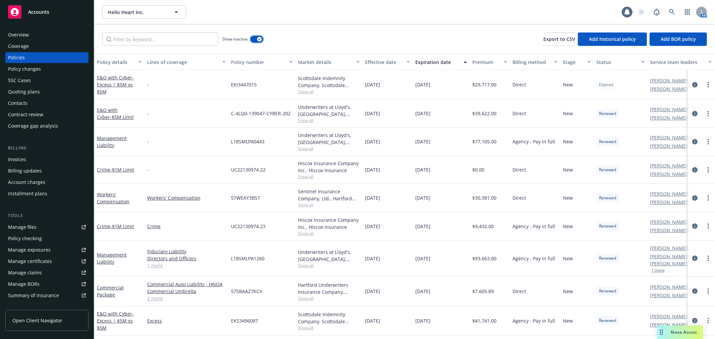
click at [258, 40] on icon "button" at bounding box center [259, 39] width 3 height 2
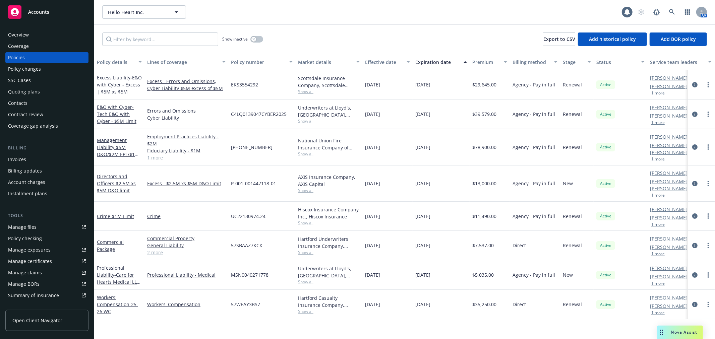
click at [40, 92] on div "Quoting plans" at bounding box center [47, 91] width 78 height 11
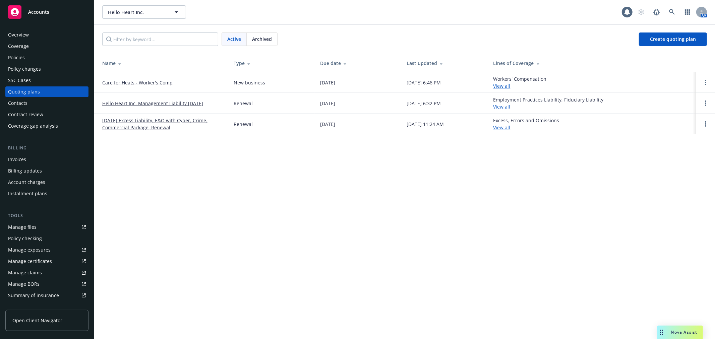
click at [268, 36] on span "Archived" at bounding box center [262, 39] width 20 height 7
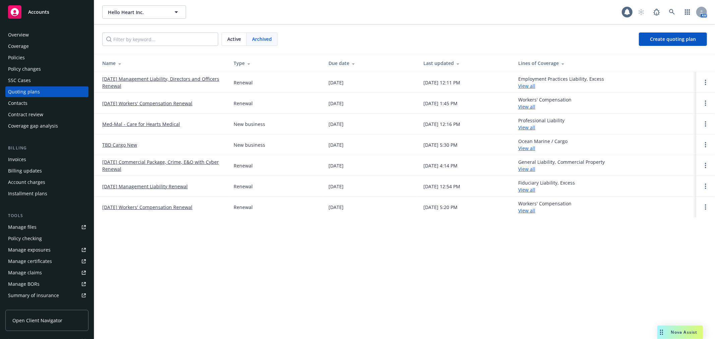
click at [235, 35] on div "Active" at bounding box center [234, 39] width 25 height 13
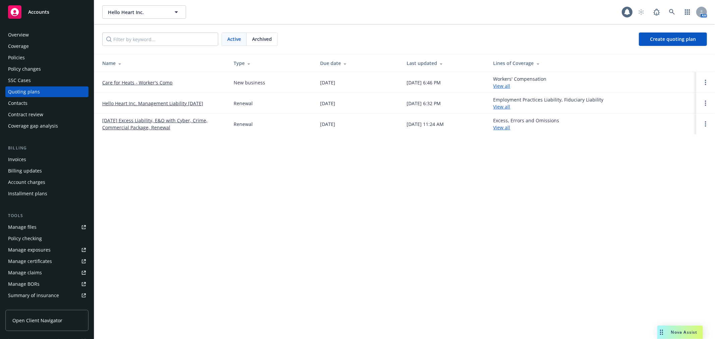
click at [38, 29] on div "Overview" at bounding box center [47, 34] width 78 height 11
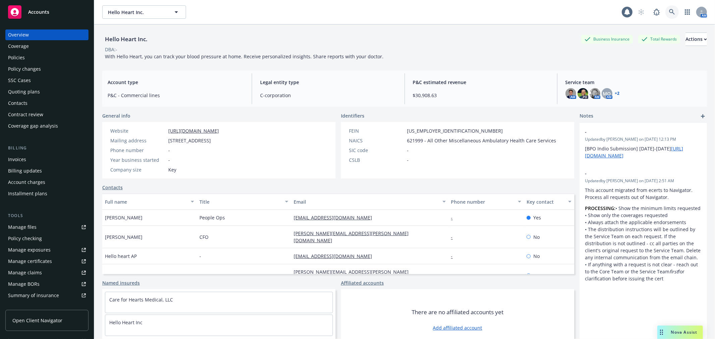
click at [669, 14] on icon at bounding box center [672, 12] width 6 height 6
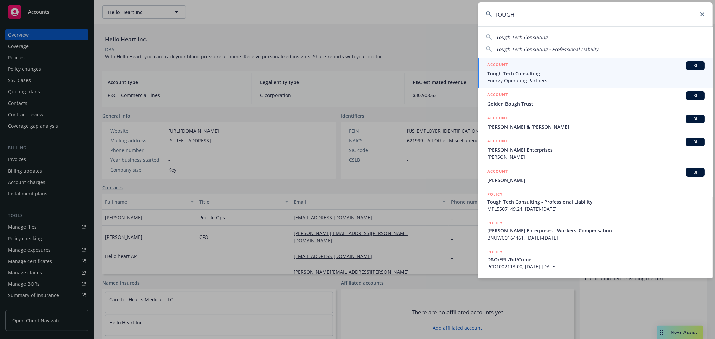
type input "TOUGH"
click at [533, 69] on div "ACCOUNT BI" at bounding box center [595, 65] width 217 height 9
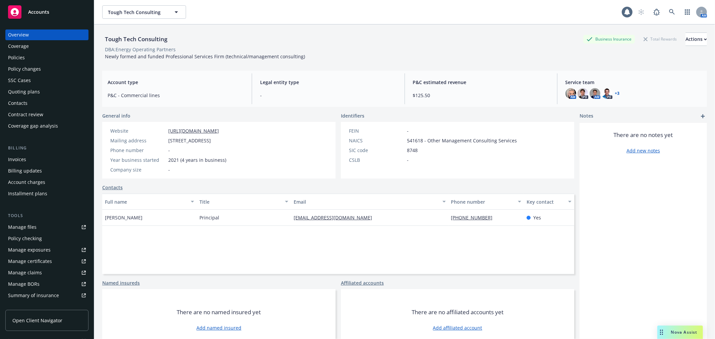
click at [30, 95] on div "Quoting plans" at bounding box center [24, 91] width 32 height 11
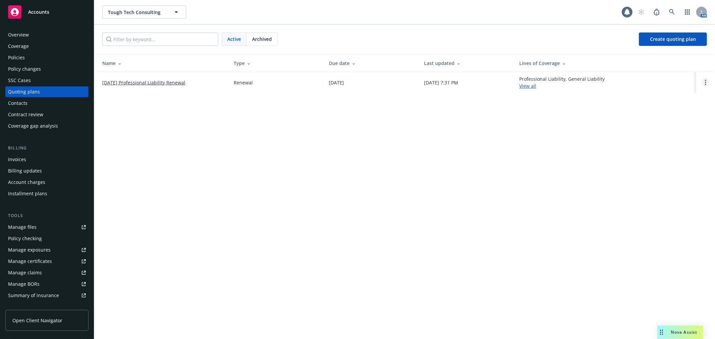
click at [706, 82] on link "Open options" at bounding box center [705, 82] width 8 height 8
click at [682, 34] on span "Copy logging email" at bounding box center [671, 37] width 59 height 6
click at [142, 81] on link "[DATE] Professional Liability Renewal" at bounding box center [143, 82] width 83 height 7
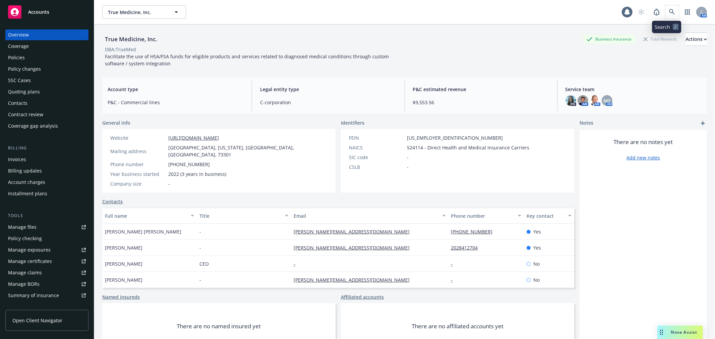
click at [665, 17] on span at bounding box center [671, 11] width 13 height 13
click at [665, 16] on link at bounding box center [671, 11] width 13 height 13
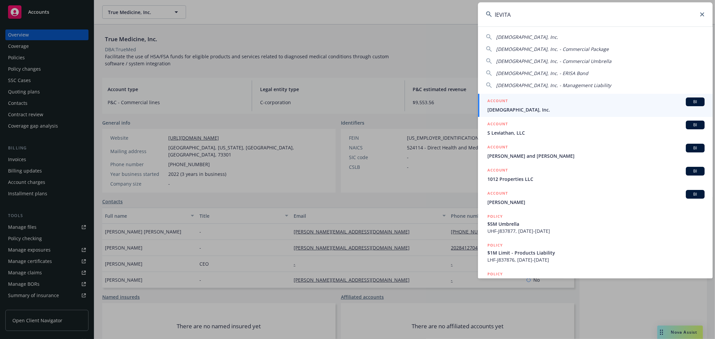
type input "lEVITA"
click at [590, 113] on span "[DEMOGRAPHIC_DATA], Inc." at bounding box center [595, 109] width 217 height 7
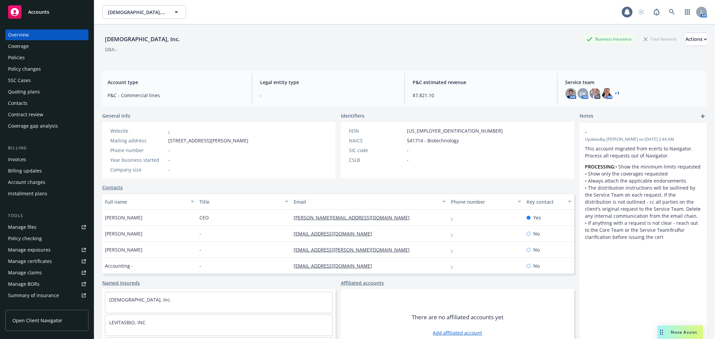
click at [47, 62] on div "Policies" at bounding box center [47, 57] width 78 height 11
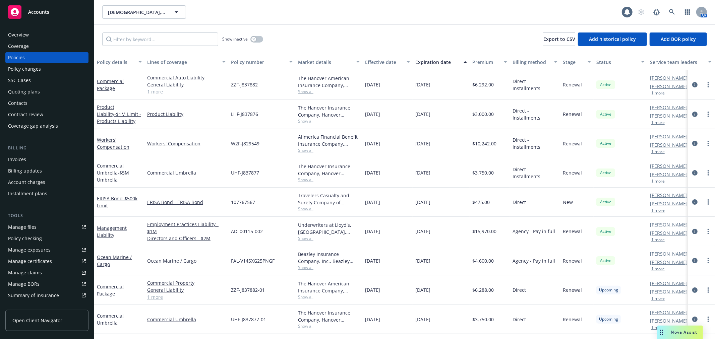
click at [55, 69] on div "Policy changes" at bounding box center [47, 69] width 78 height 11
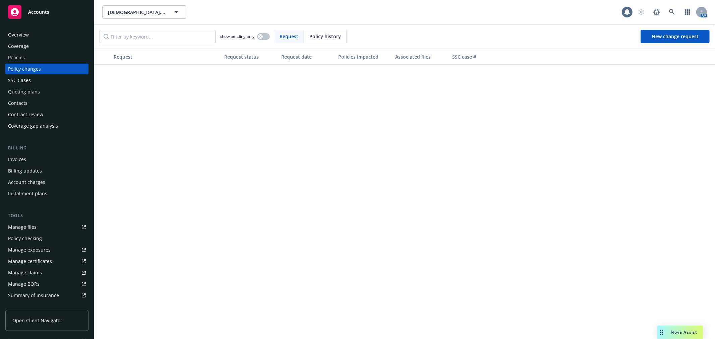
click at [70, 55] on div "Policies" at bounding box center [47, 57] width 78 height 11
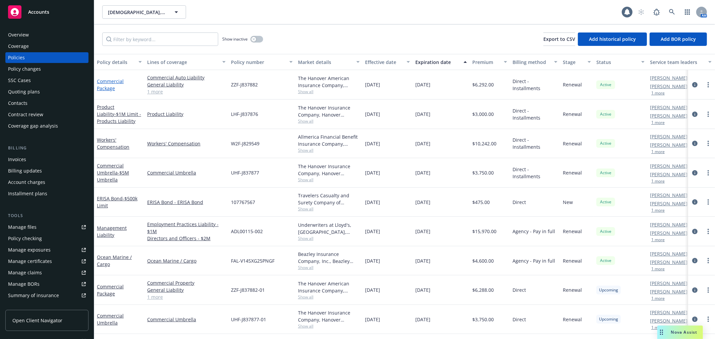
click at [122, 83] on link "Commercial Package" at bounding box center [110, 84] width 27 height 13
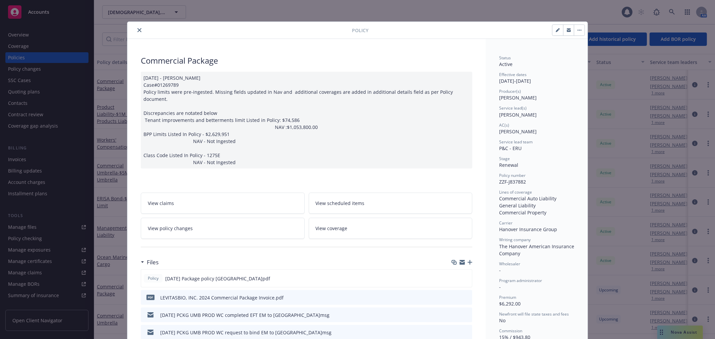
click at [137, 28] on icon "close" at bounding box center [139, 30] width 4 height 4
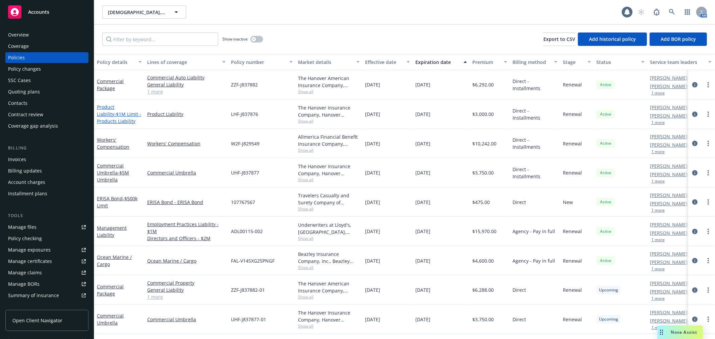
click at [117, 108] on link "Product Liability - $1M Limit - Products Liability" at bounding box center [119, 114] width 44 height 20
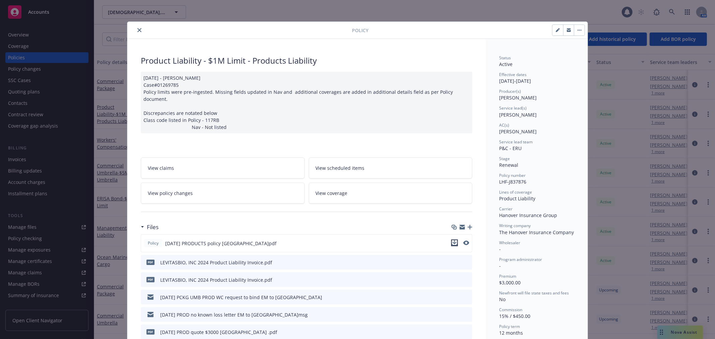
click at [453, 240] on icon "download file" at bounding box center [454, 242] width 5 height 5
click at [137, 30] on icon "close" at bounding box center [139, 30] width 4 height 4
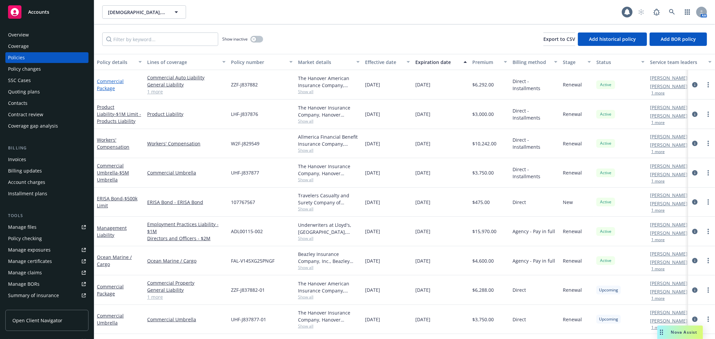
click at [109, 81] on link "Commercial Package" at bounding box center [110, 84] width 27 height 13
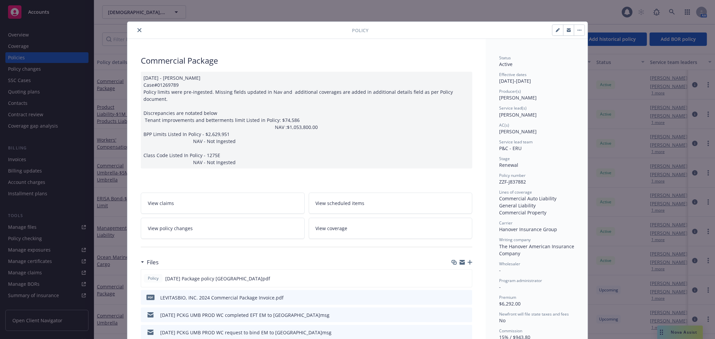
scroll to position [20, 0]
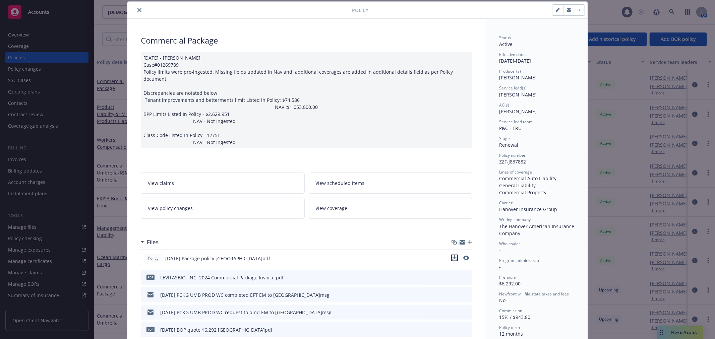
click at [453, 255] on icon "download file" at bounding box center [454, 257] width 5 height 5
click at [138, 7] on div "Policy" at bounding box center [357, 10] width 460 height 17
click at [141, 5] on div "Policy" at bounding box center [357, 10] width 460 height 17
click at [135, 10] on button "close" at bounding box center [139, 10] width 8 height 8
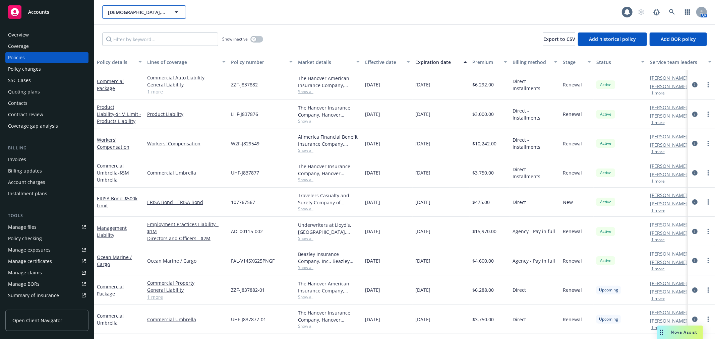
click at [135, 10] on span "Levitasbio, Inc." at bounding box center [137, 12] width 58 height 7
click at [134, 19] on div "Levitasbio, Inc. Levitasbio, Inc." at bounding box center [144, 11] width 84 height 13
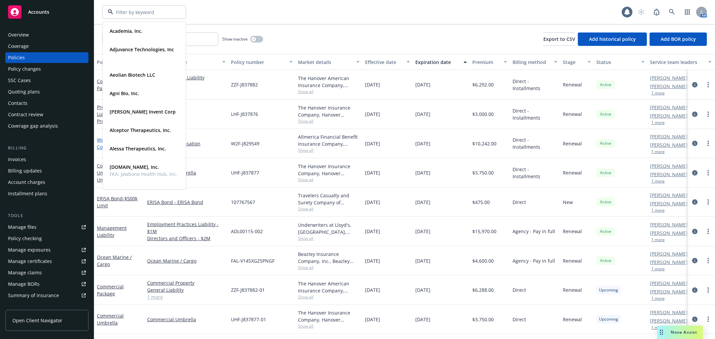
click at [98, 145] on link "Workers' Compensation" at bounding box center [113, 143] width 33 height 13
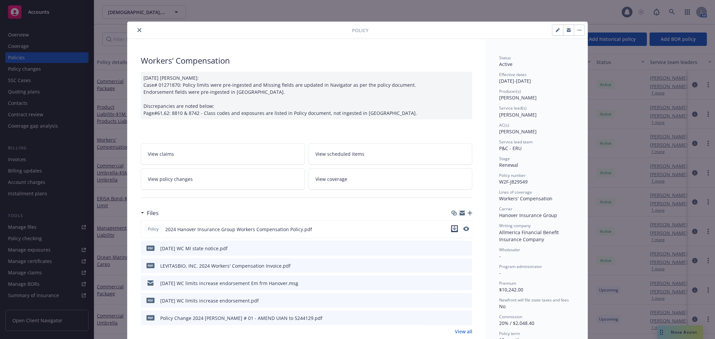
click at [452, 230] on icon "download file" at bounding box center [454, 228] width 5 height 5
click at [139, 27] on button "close" at bounding box center [139, 30] width 8 height 8
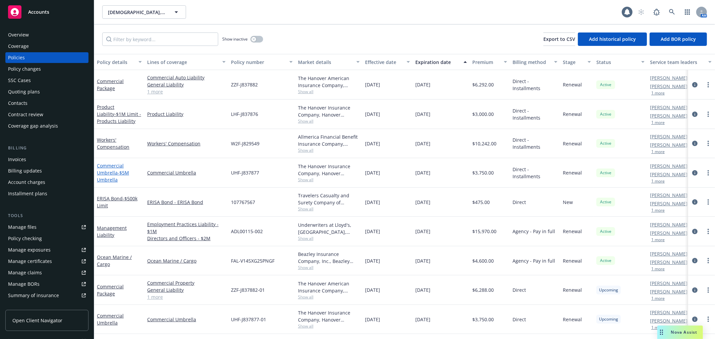
click at [109, 163] on link "Commercial Umbrella - $5M Umbrella" at bounding box center [113, 173] width 32 height 20
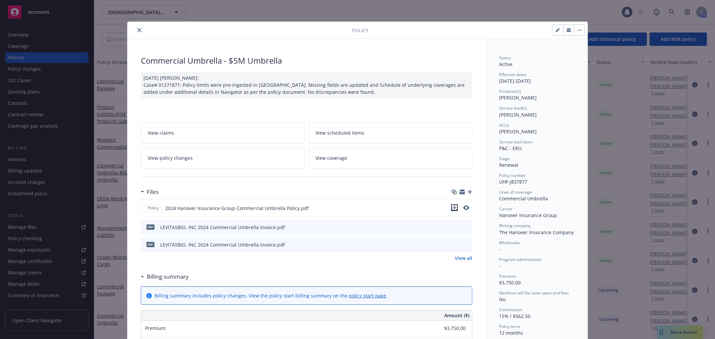
click at [452, 209] on icon "download file" at bounding box center [454, 210] width 5 height 2
click at [139, 30] on button "close" at bounding box center [139, 30] width 8 height 8
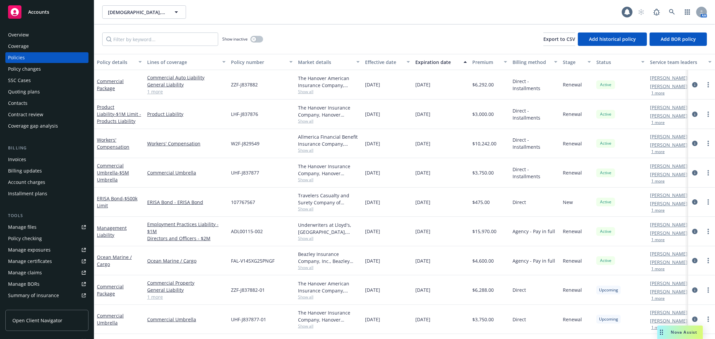
click at [118, 224] on div "Management Liability" at bounding box center [119, 231] width 50 height 29
click at [116, 230] on link "Management Liability" at bounding box center [112, 231] width 30 height 13
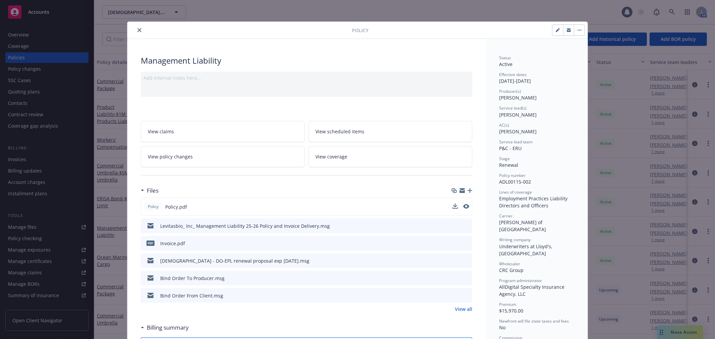
click at [453, 201] on div "Policy Policy.pdf" at bounding box center [306, 207] width 331 height 18
click at [452, 205] on icon "download file" at bounding box center [454, 206] width 5 height 5
click at [137, 29] on icon "close" at bounding box center [139, 30] width 4 height 4
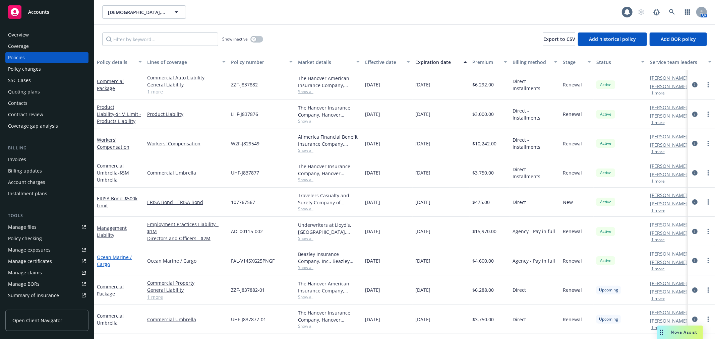
click at [110, 258] on link "Ocean Marine / Cargo" at bounding box center [114, 260] width 35 height 13
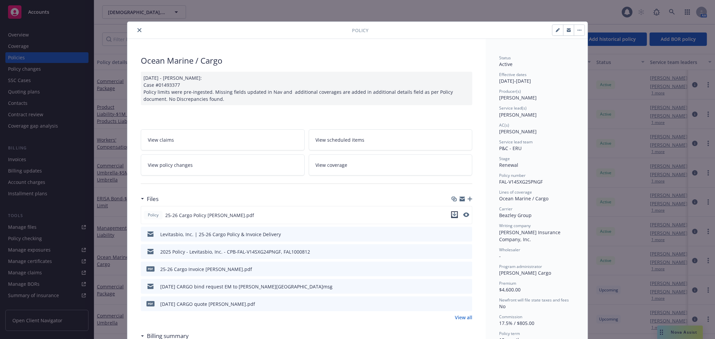
click at [452, 216] on icon "download file" at bounding box center [454, 217] width 5 height 2
click at [135, 32] on button "close" at bounding box center [139, 30] width 8 height 8
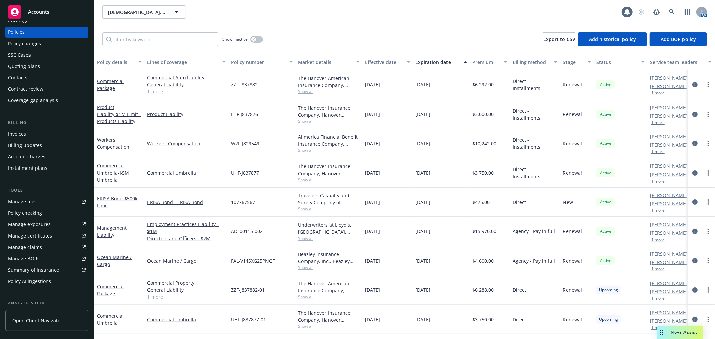
scroll to position [74, 0]
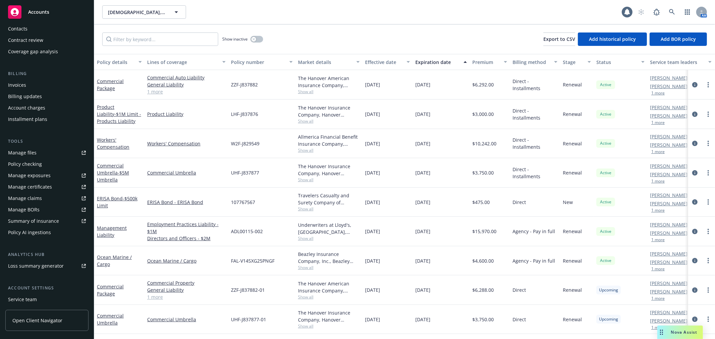
click at [53, 224] on div "Summary of insurance" at bounding box center [33, 221] width 51 height 11
click at [677, 11] on link at bounding box center [671, 11] width 13 height 13
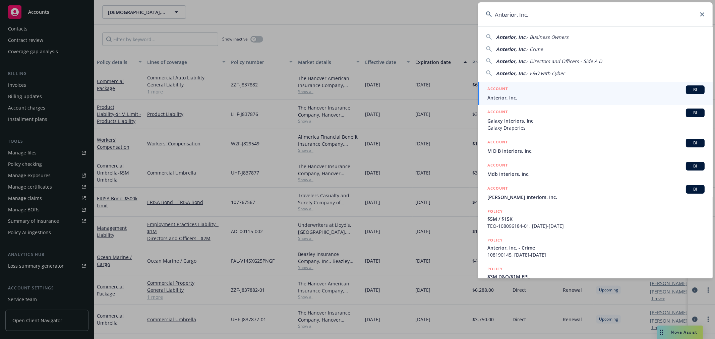
type input "Anterior, Inc."
click at [531, 94] on span "Anterior, Inc." at bounding box center [595, 97] width 217 height 7
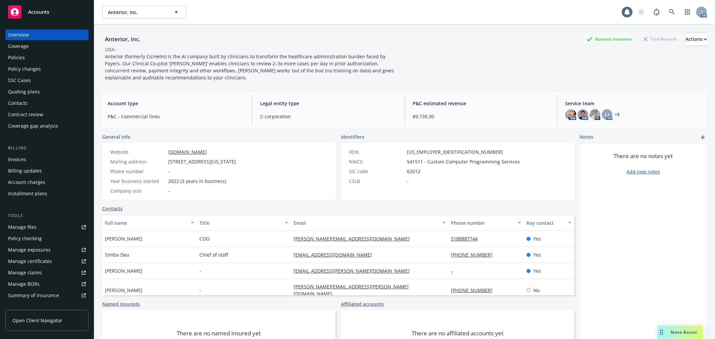
click at [47, 86] on div "Quoting plans" at bounding box center [47, 91] width 78 height 11
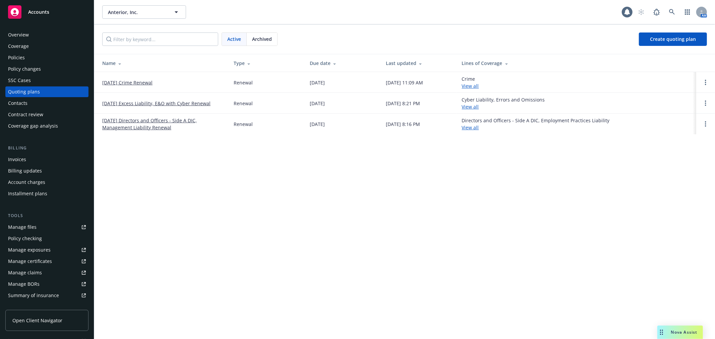
click at [141, 82] on link "12/18/25 Crime Renewal" at bounding box center [127, 82] width 50 height 7
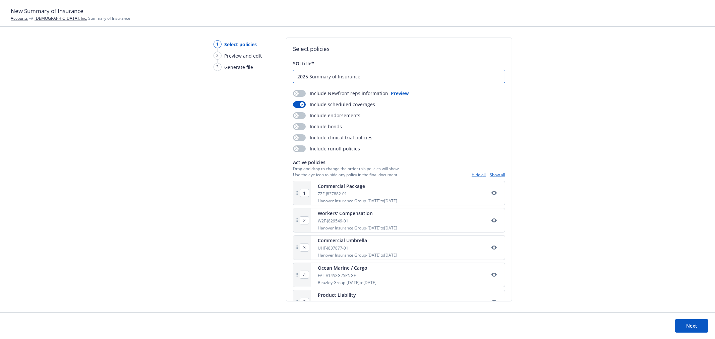
click at [362, 77] on input "2025 Summary of Insurance" at bounding box center [398, 76] width 211 height 13
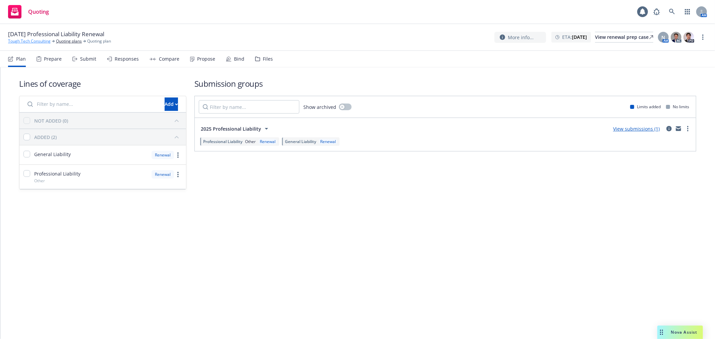
click at [39, 40] on link "Tough Tech Consulting" at bounding box center [29, 41] width 43 height 6
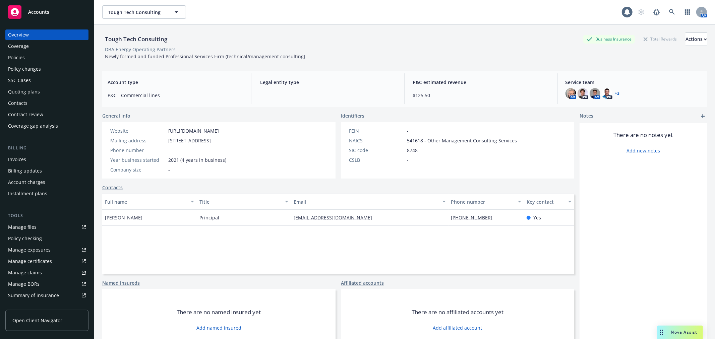
click at [45, 59] on div "Policies" at bounding box center [47, 57] width 78 height 11
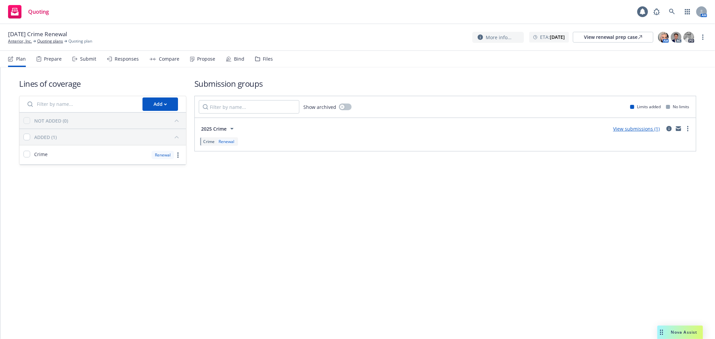
click at [263, 60] on div "Files" at bounding box center [268, 58] width 10 height 5
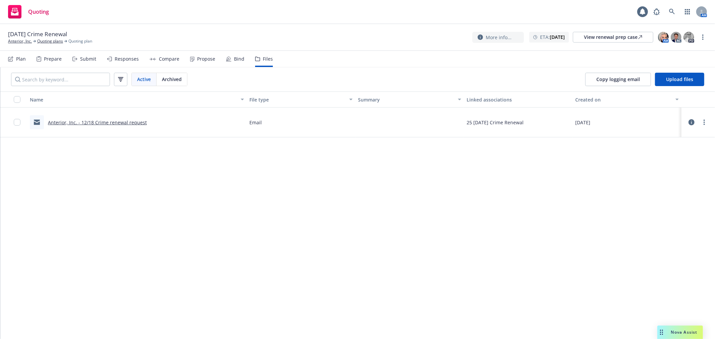
click at [113, 122] on link "Anterior, Inc. - 12/18 Crime renewal request" at bounding box center [97, 122] width 99 height 6
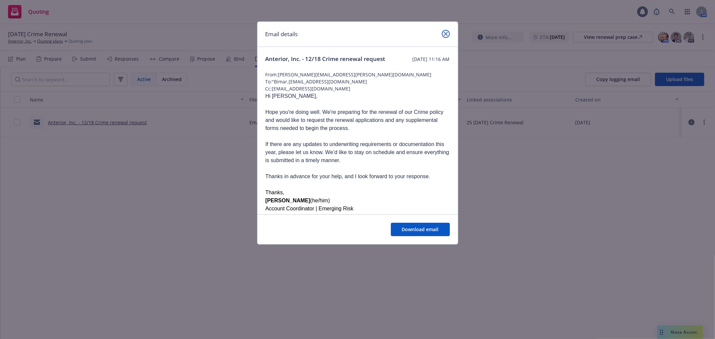
click at [448, 36] on link "close" at bounding box center [446, 34] width 8 height 8
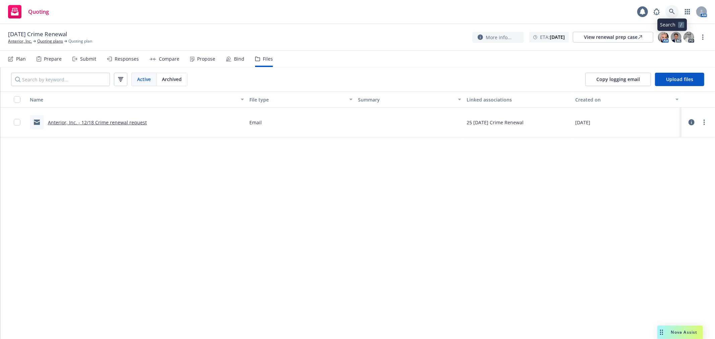
click at [676, 10] on link at bounding box center [671, 11] width 13 height 13
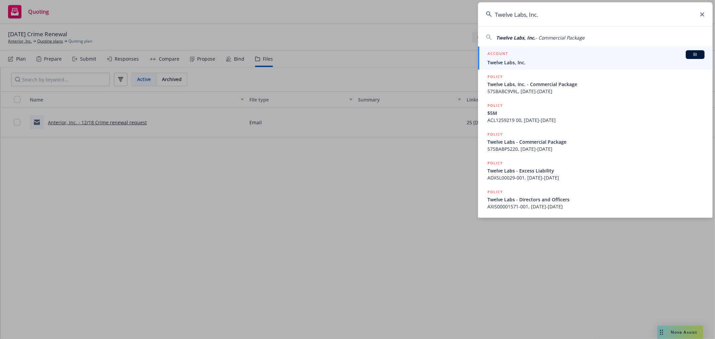
type input "Twelve Labs, Inc."
click at [531, 66] on link "ACCOUNT BI Twelve Labs, Inc." at bounding box center [595, 58] width 235 height 23
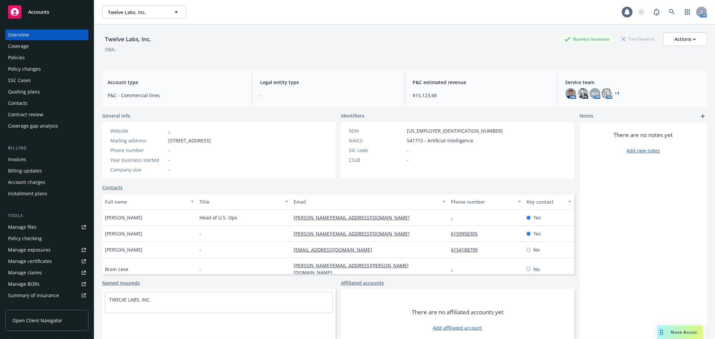
click at [42, 92] on div "Quoting plans" at bounding box center [47, 91] width 78 height 11
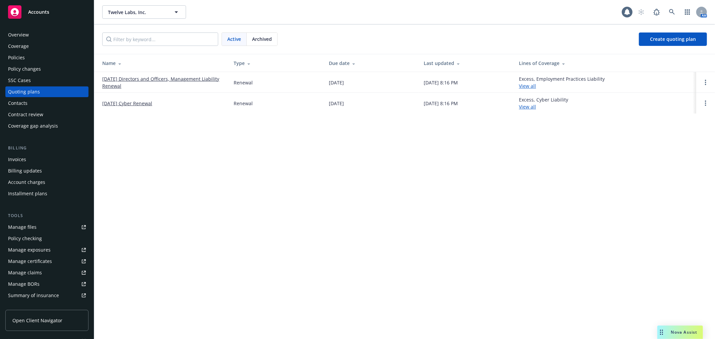
click at [132, 104] on link "[DATE] Cyber Renewal" at bounding box center [127, 103] width 50 height 7
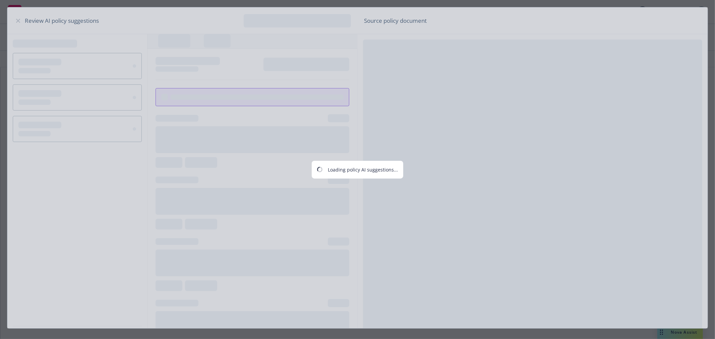
click at [257, 55] on div "Loading policy AI suggestions..." at bounding box center [357, 169] width 715 height 339
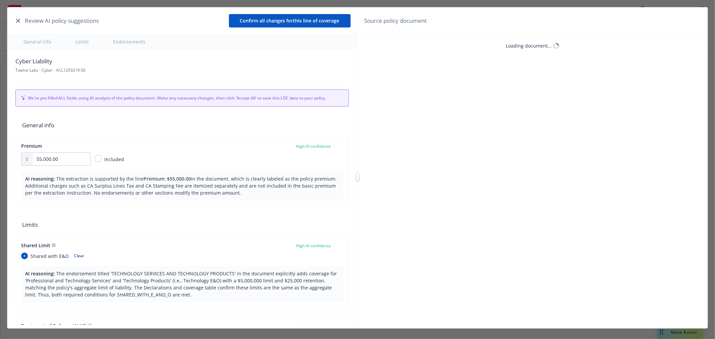
type textarea "x"
click at [15, 22] on button "button" at bounding box center [18, 21] width 8 height 8
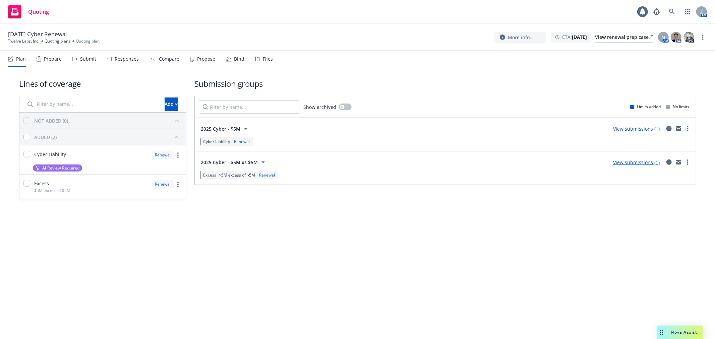
click at [270, 57] on nav "Plan Prepare Submit Responses Compare Propose Bind Files" at bounding box center [357, 59] width 699 height 16
click at [269, 57] on nav "Plan Prepare Submit Responses Compare Propose Bind Files" at bounding box center [357, 59] width 699 height 16
click at [269, 57] on div "Files" at bounding box center [268, 58] width 10 height 5
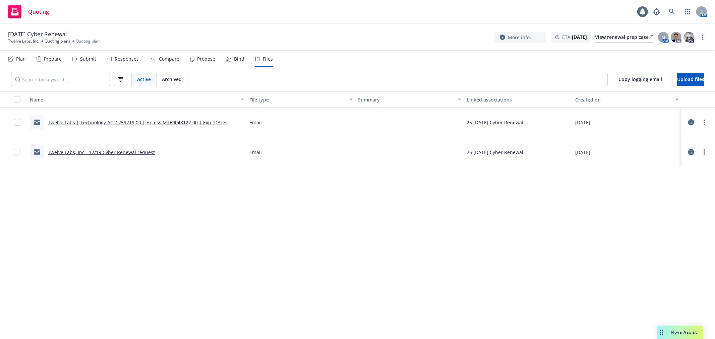
click at [164, 122] on link "Twelve Labs | Technology ACL1259219 00 | Excess MTE9048122 00 | Exp [DATE]" at bounding box center [138, 122] width 180 height 6
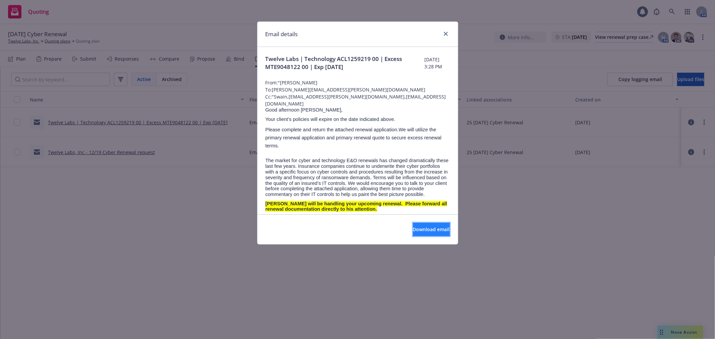
click at [427, 233] on button "Download email" at bounding box center [431, 229] width 37 height 13
click at [449, 35] on link "close" at bounding box center [446, 34] width 8 height 8
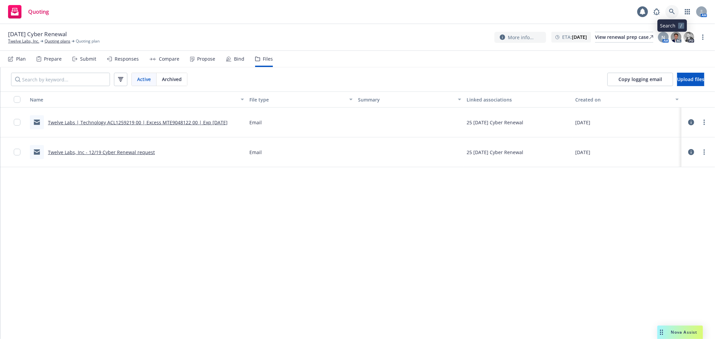
click at [668, 11] on link at bounding box center [671, 11] width 13 height 13
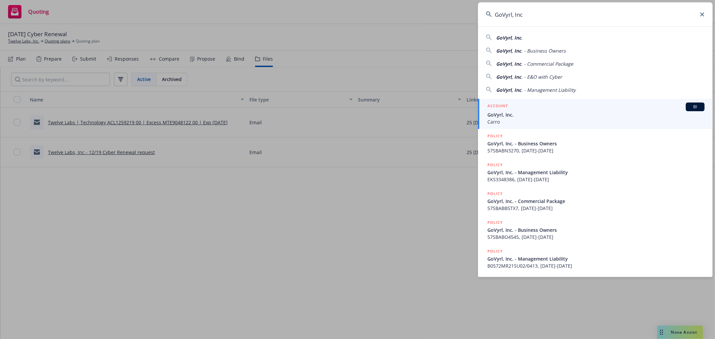
type input "GoVyrl, Inc"
click at [528, 111] on div "ACCOUNT BI" at bounding box center [595, 107] width 217 height 9
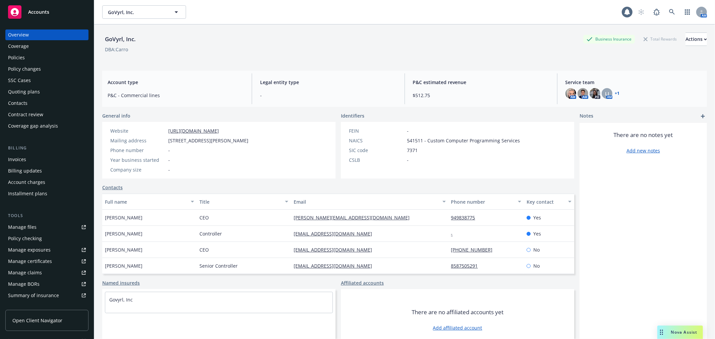
click at [46, 90] on div "Quoting plans" at bounding box center [47, 91] width 78 height 11
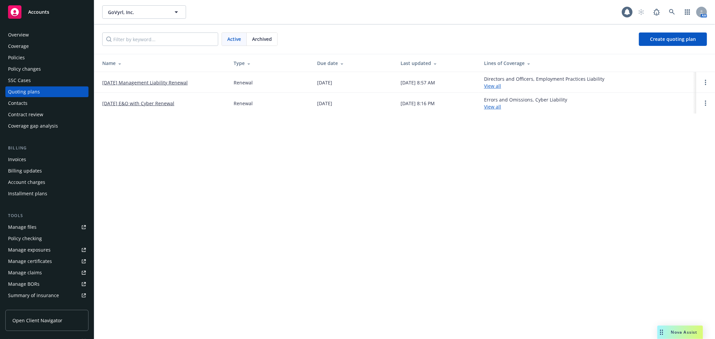
click at [165, 103] on link "12/25/25 E&O with Cyber Renewal" at bounding box center [138, 103] width 72 height 7
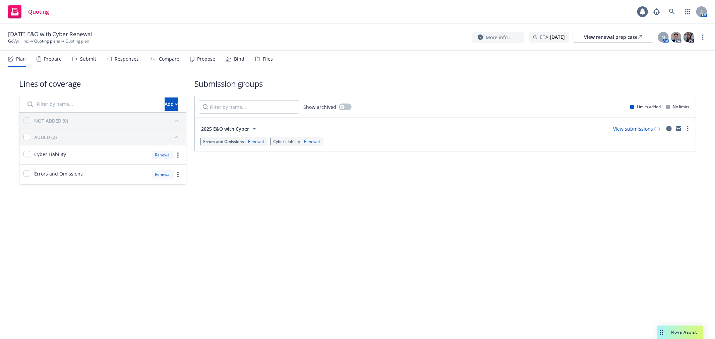
click at [263, 57] on div "Files" at bounding box center [268, 58] width 10 height 5
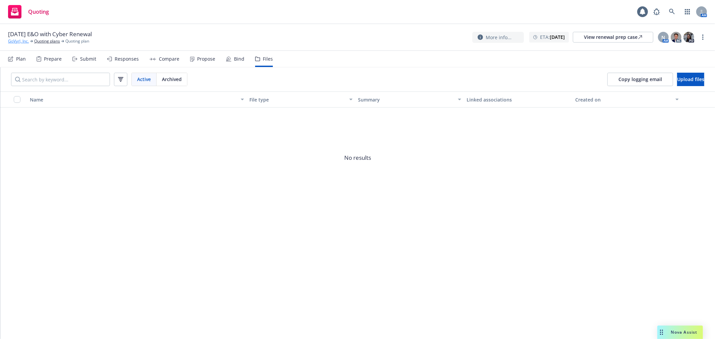
click at [24, 38] on link "GoVyrl, Inc." at bounding box center [18, 41] width 21 height 6
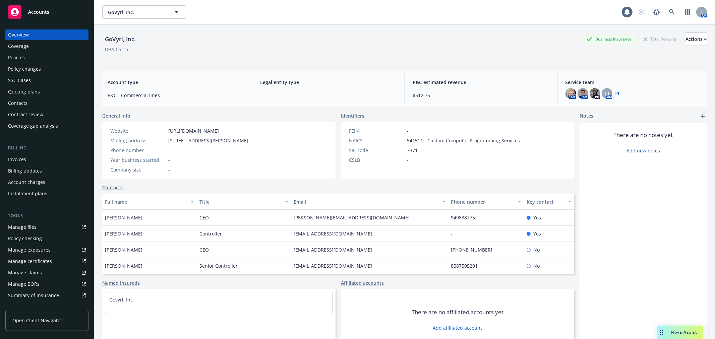
click at [29, 62] on div "Policies" at bounding box center [47, 57] width 78 height 11
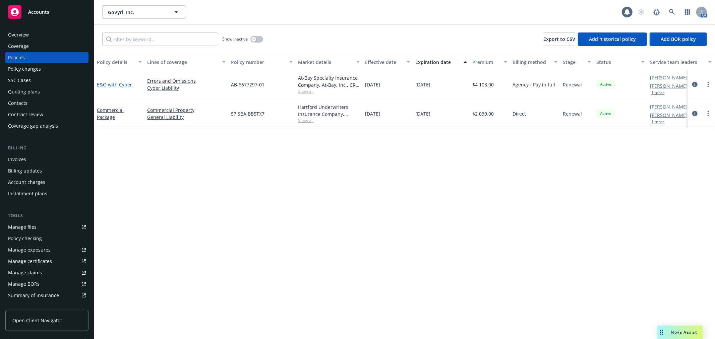
click at [105, 83] on link "E&O with Cyber" at bounding box center [114, 84] width 35 height 6
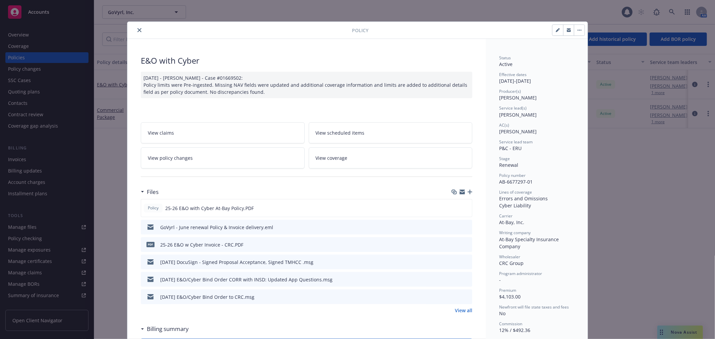
click at [463, 294] on icon "preview file" at bounding box center [466, 296] width 6 height 5
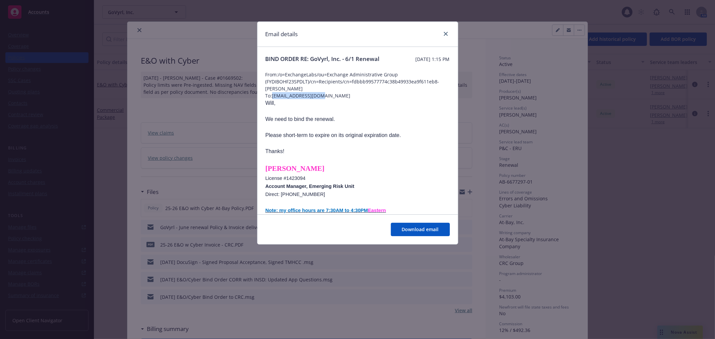
drag, startPoint x: 326, startPoint y: 106, endPoint x: 275, endPoint y: 102, distance: 51.8
click at [275, 99] on span "To: [EMAIL_ADDRESS][DOMAIN_NAME]" at bounding box center [357, 95] width 184 height 7
copy span "[EMAIL_ADDRESS][DOMAIN_NAME]"
drag, startPoint x: 447, startPoint y: 30, endPoint x: 445, endPoint y: 35, distance: 5.0
click at [447, 30] on link "close" at bounding box center [446, 34] width 8 height 8
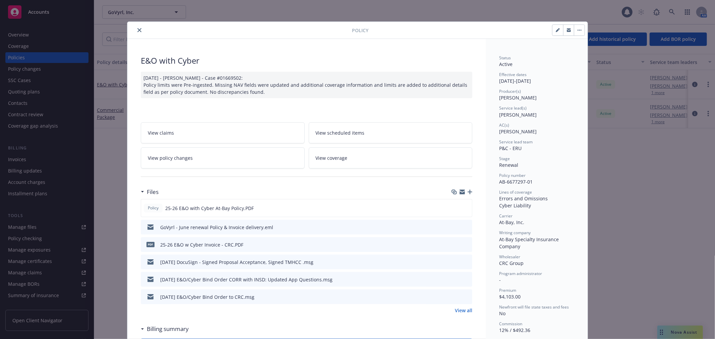
click at [135, 32] on button "close" at bounding box center [139, 30] width 8 height 8
